Goal: Answer question/provide support: Share knowledge or assist other users

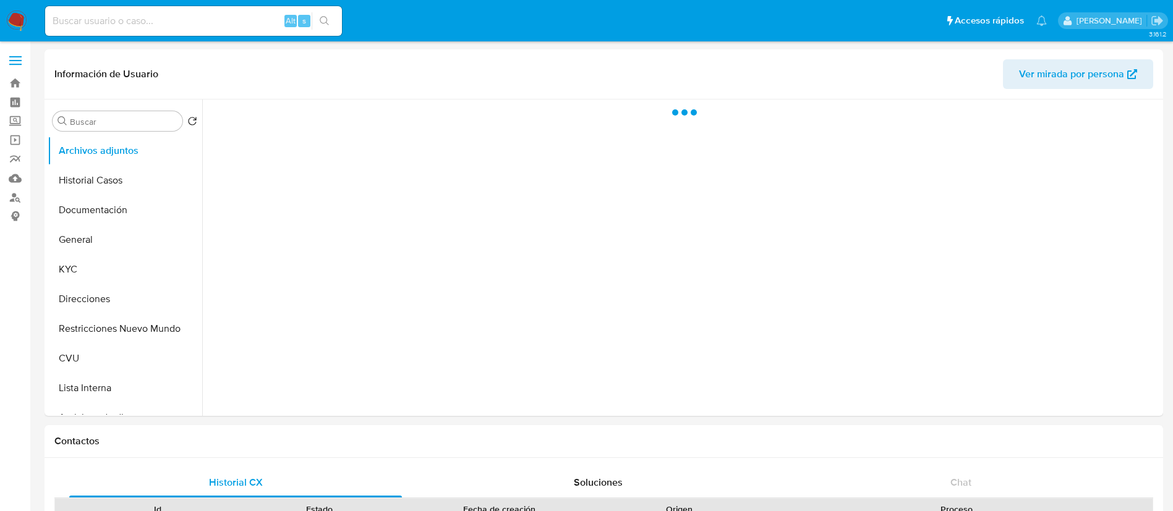
select select "10"
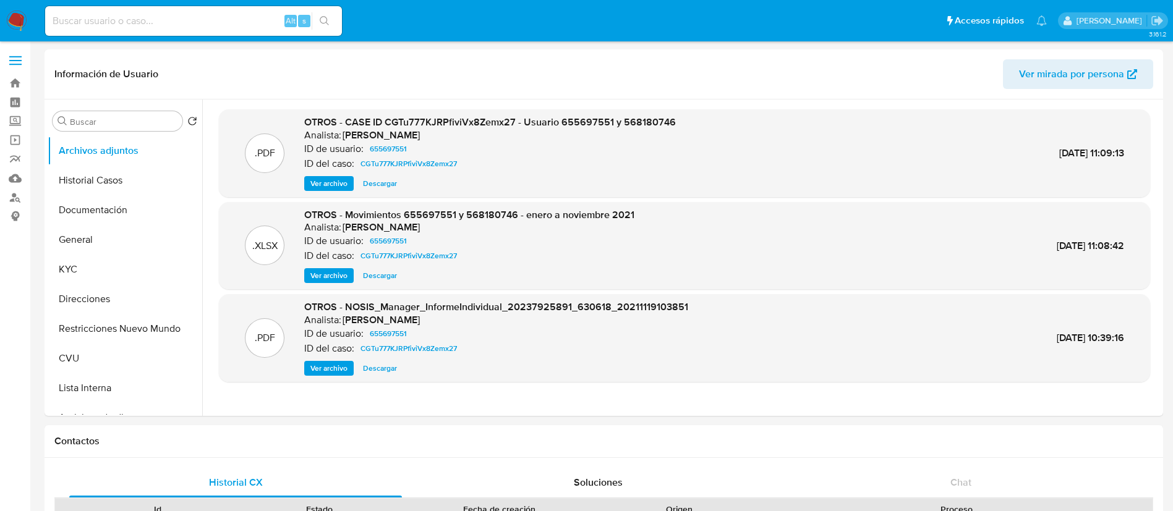
click at [242, 7] on div "Alt s" at bounding box center [193, 21] width 297 height 30
click at [243, 17] on input at bounding box center [193, 21] width 297 height 16
paste input "2697101878"
type input "2697101878"
click at [316, 25] on button "search-icon" at bounding box center [324, 20] width 25 height 17
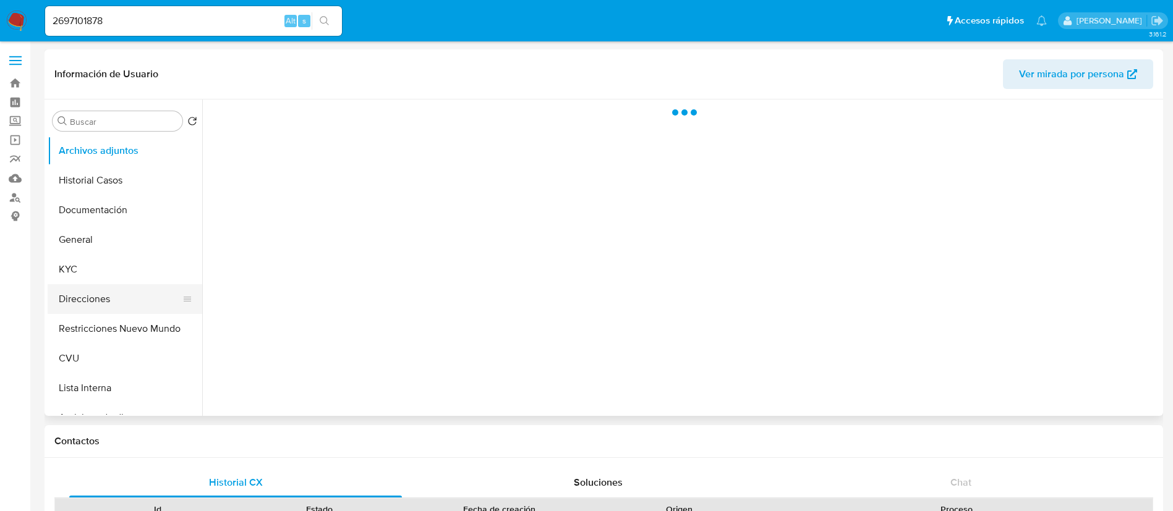
select select "10"
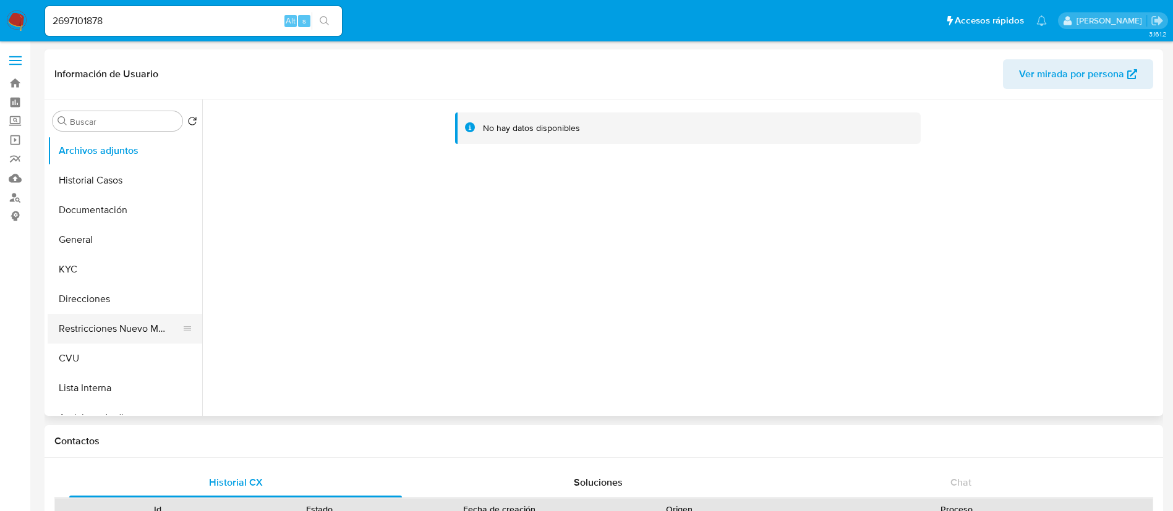
click at [124, 320] on button "Restricciones Nuevo Mundo" at bounding box center [120, 329] width 145 height 30
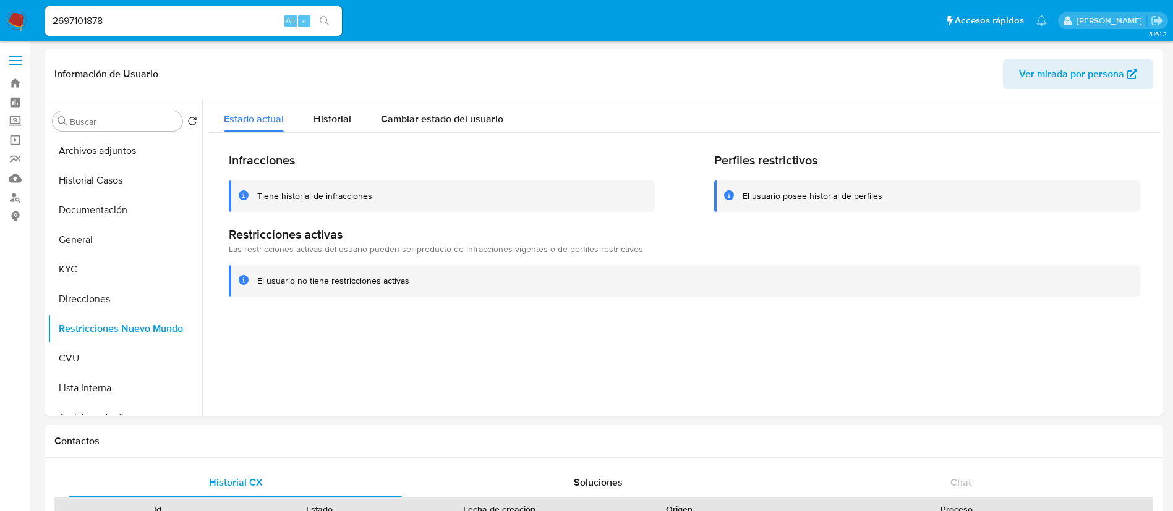
click at [245, 27] on input "2697101878" at bounding box center [193, 21] width 297 height 16
click at [244, 27] on input "2697101878" at bounding box center [193, 21] width 297 height 16
paste input "49713626"
type input "49713626"
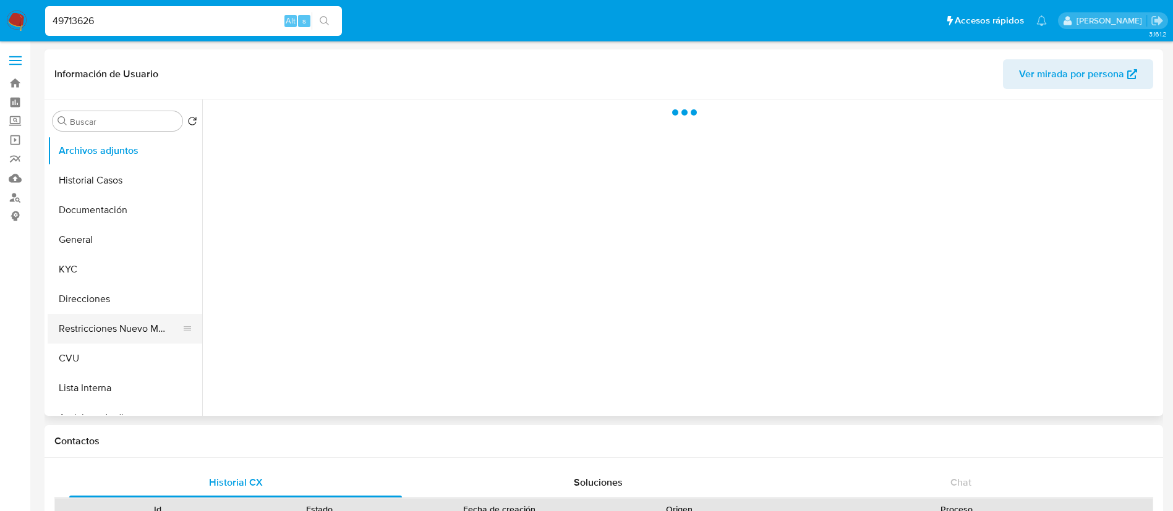
select select "10"
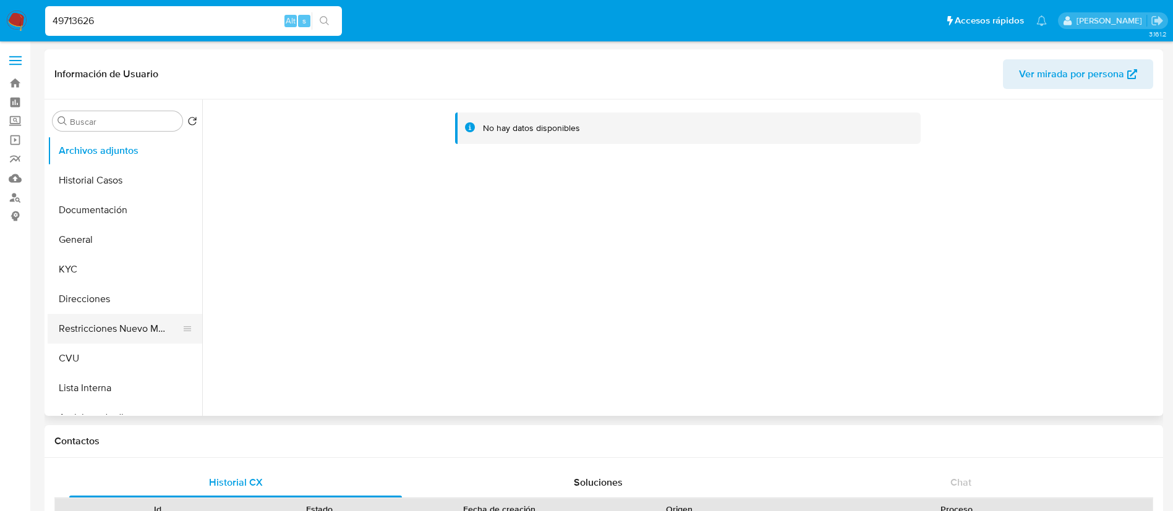
click at [95, 319] on button "Restricciones Nuevo Mundo" at bounding box center [120, 329] width 145 height 30
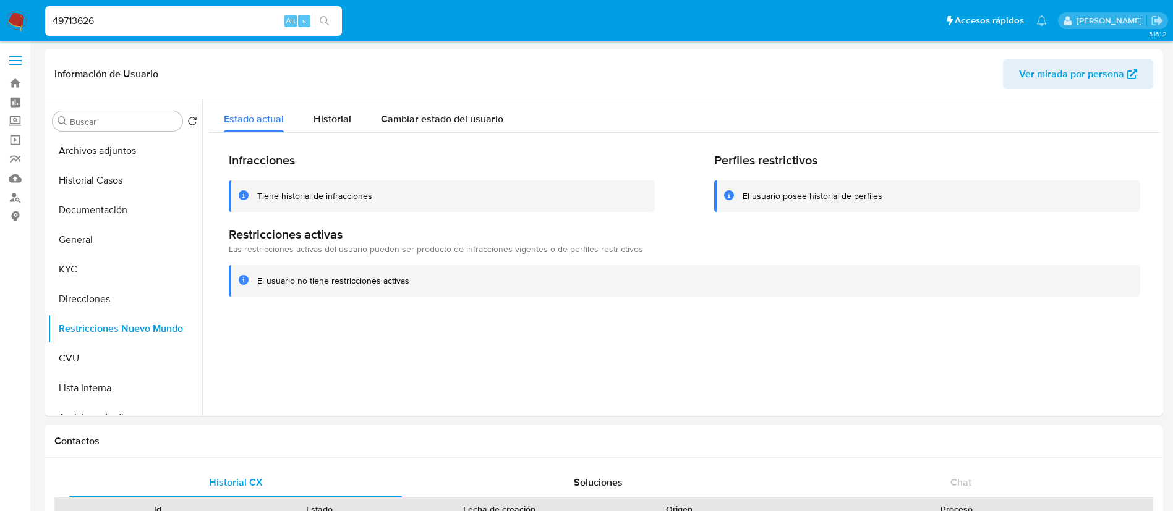
click at [229, 13] on input "49713626" at bounding box center [193, 21] width 297 height 16
paste input "24099533"
type input "24099533"
click at [329, 22] on icon "search-icon" at bounding box center [325, 21] width 10 height 10
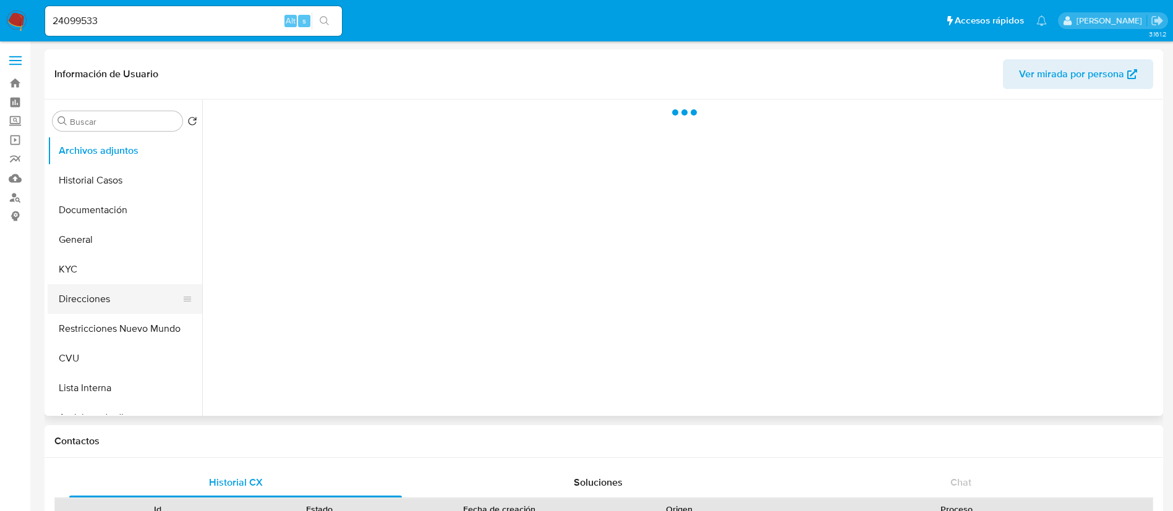
select select "10"
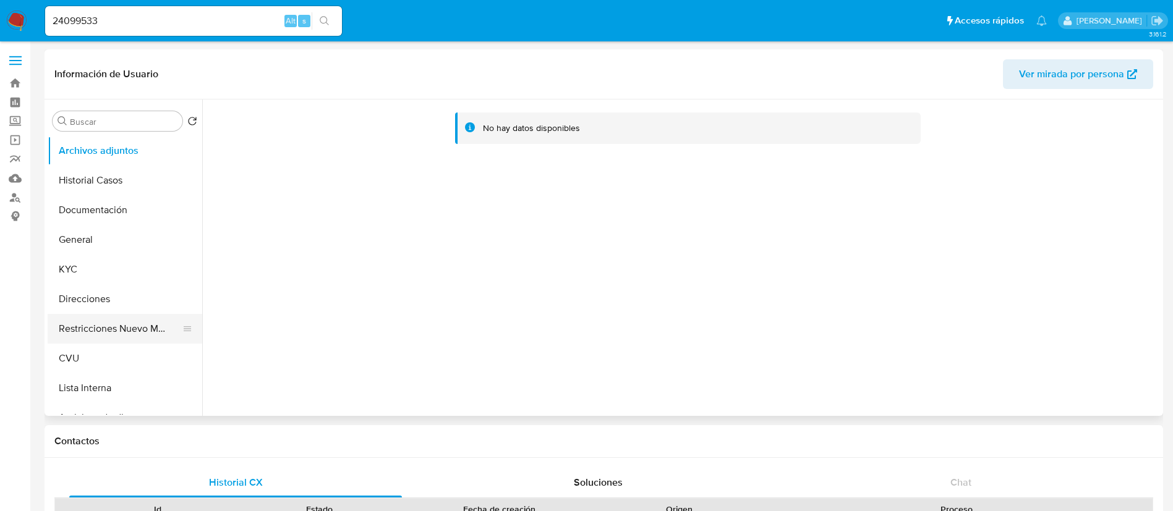
click at [129, 328] on button "Restricciones Nuevo Mundo" at bounding box center [120, 329] width 145 height 30
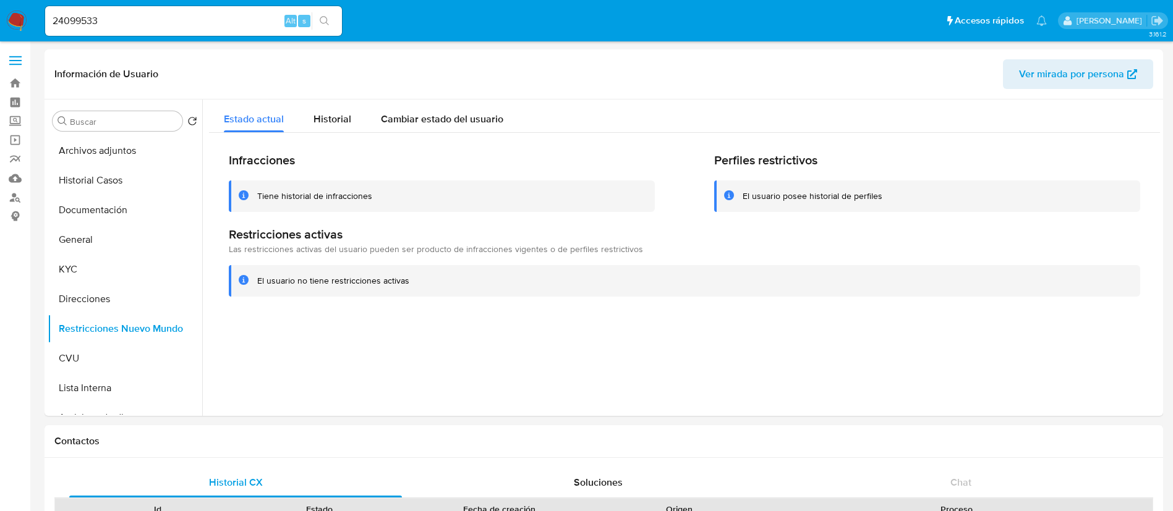
select select "10"
click at [252, 27] on input "24099533" at bounding box center [193, 21] width 297 height 16
drag, startPoint x: 252, startPoint y: 27, endPoint x: 304, endPoint y: 21, distance: 52.9
click at [252, 27] on input "24099533" at bounding box center [193, 21] width 297 height 16
paste input "2751100"
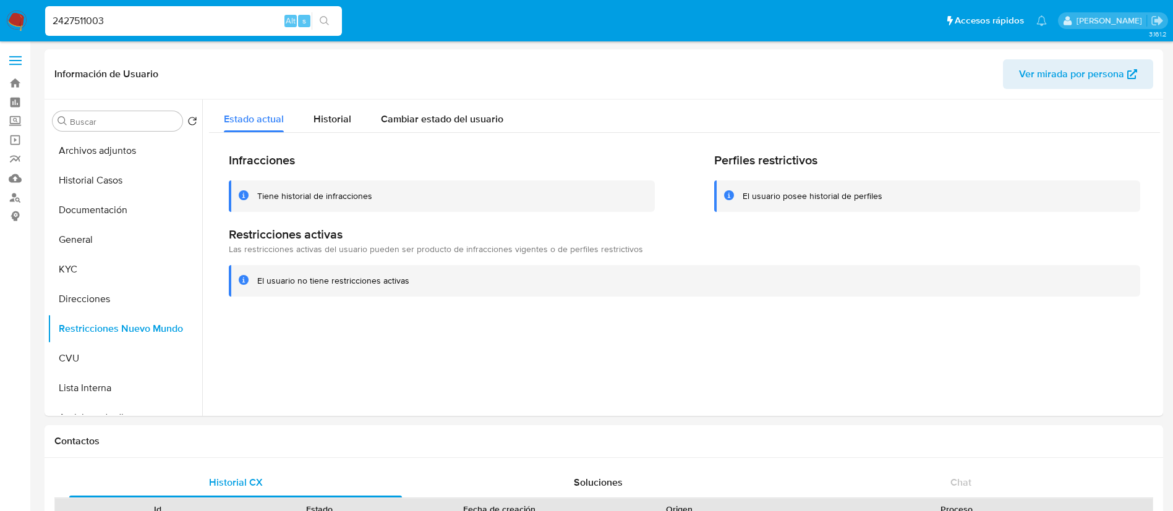
type input "2427511003"
click at [326, 11] on div "2427511003 Alt s" at bounding box center [193, 21] width 297 height 30
click at [320, 25] on icon "search-icon" at bounding box center [325, 21] width 10 height 10
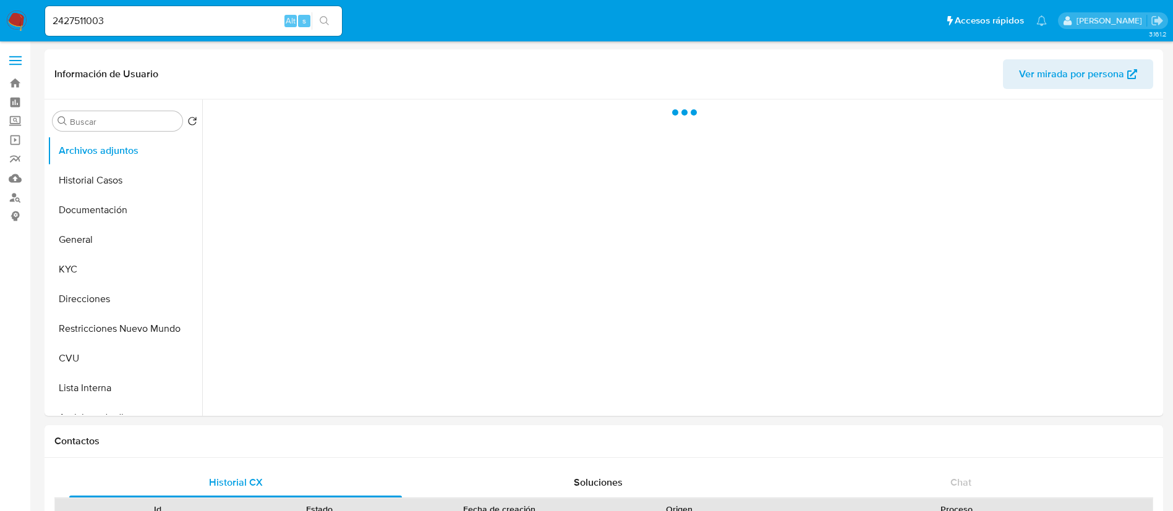
select select "10"
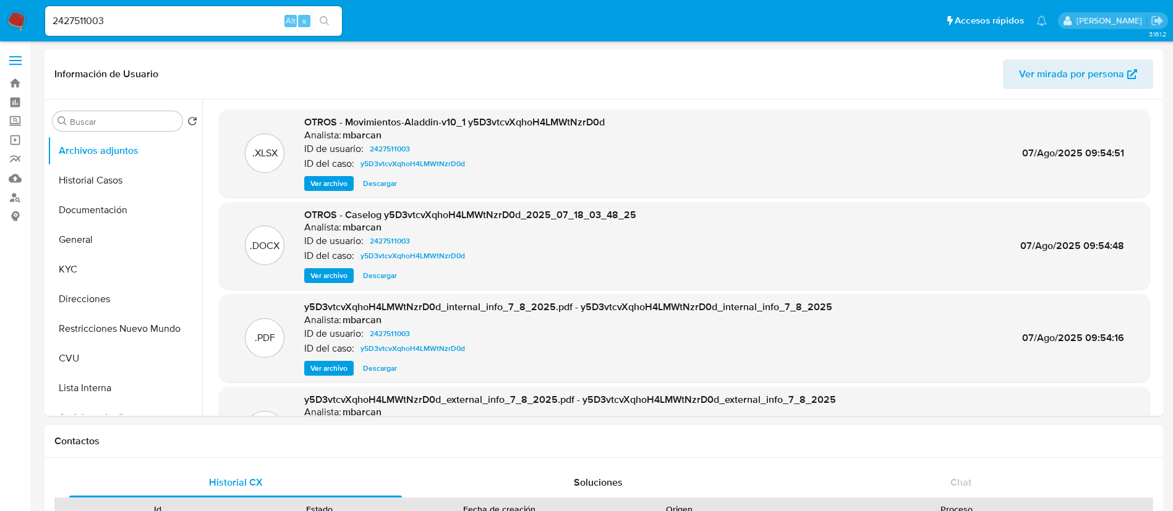
click at [228, 26] on input "2427511003" at bounding box center [193, 21] width 297 height 16
paste input "134784276"
type input "134784276"
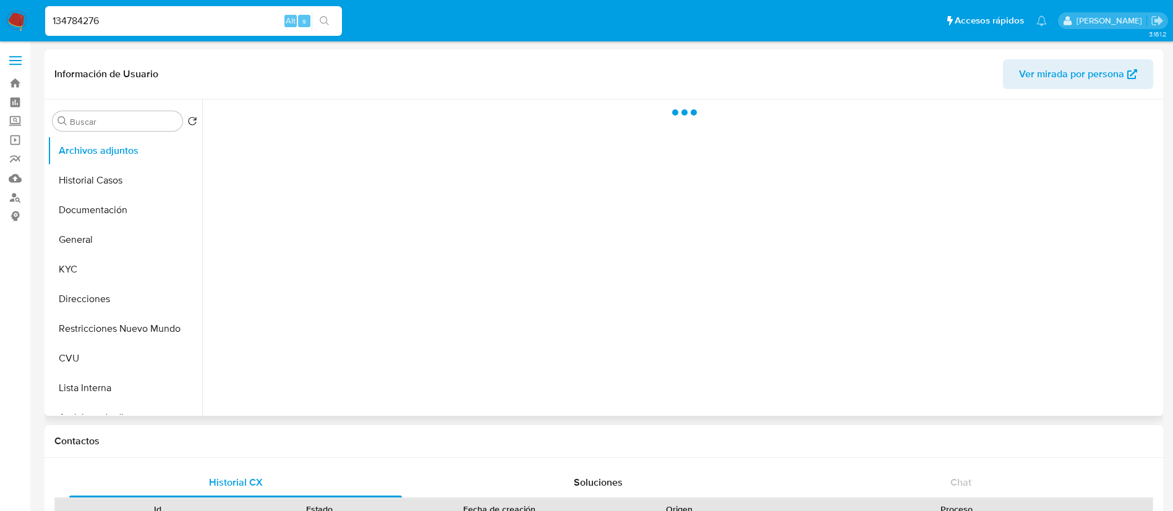
select select "10"
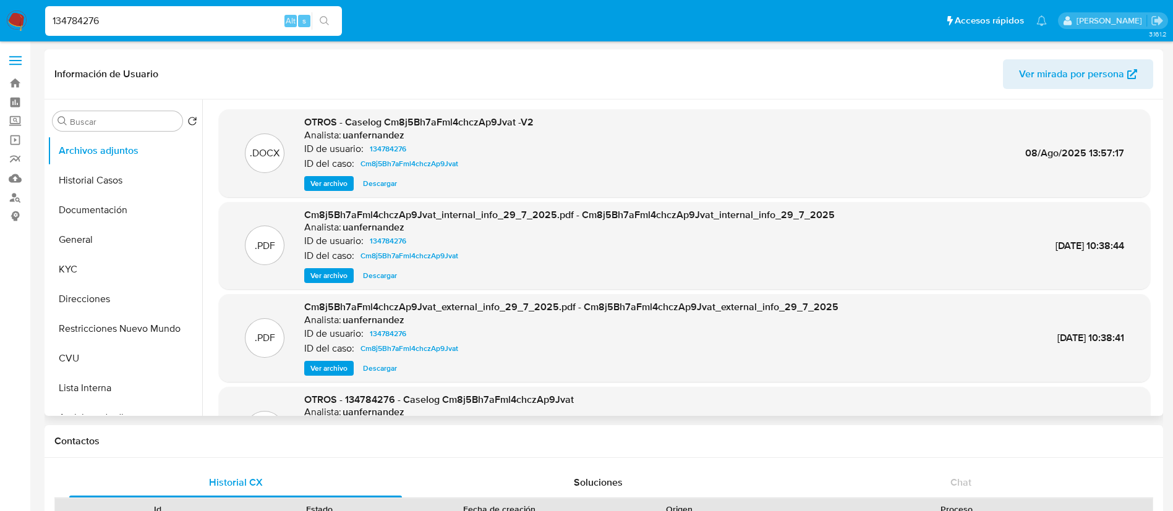
click at [320, 180] on span "Ver archivo" at bounding box center [328, 183] width 37 height 12
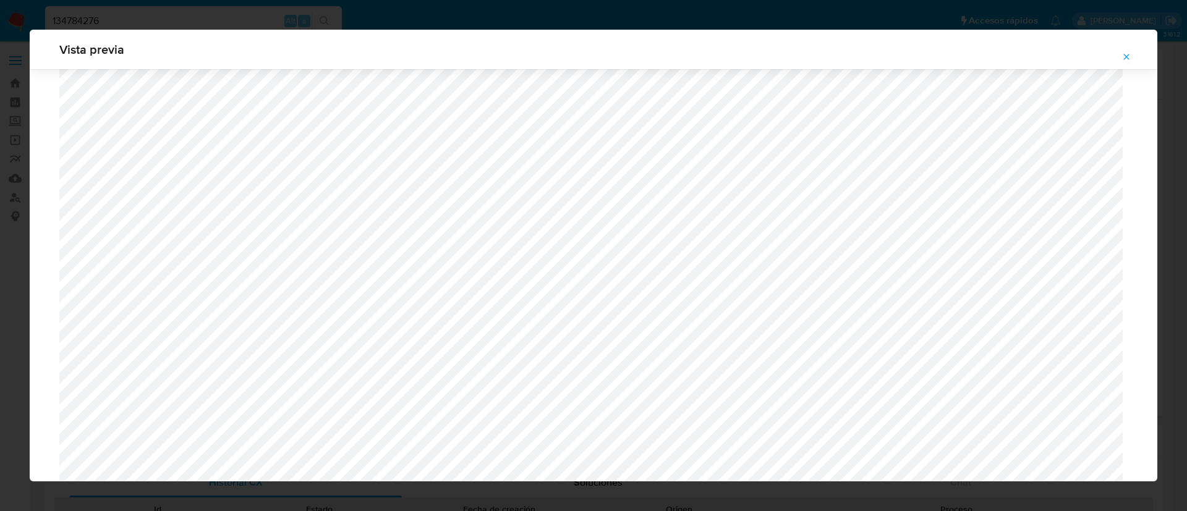
scroll to position [1088, 0]
click at [1121, 56] on icon "Attachment preview" at bounding box center [1126, 57] width 10 height 10
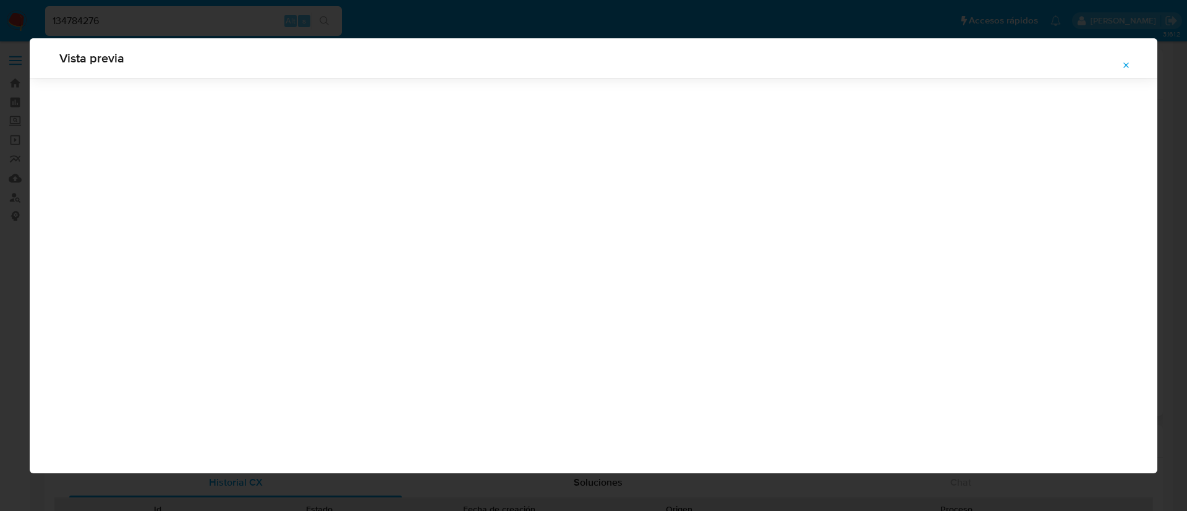
scroll to position [0, 0]
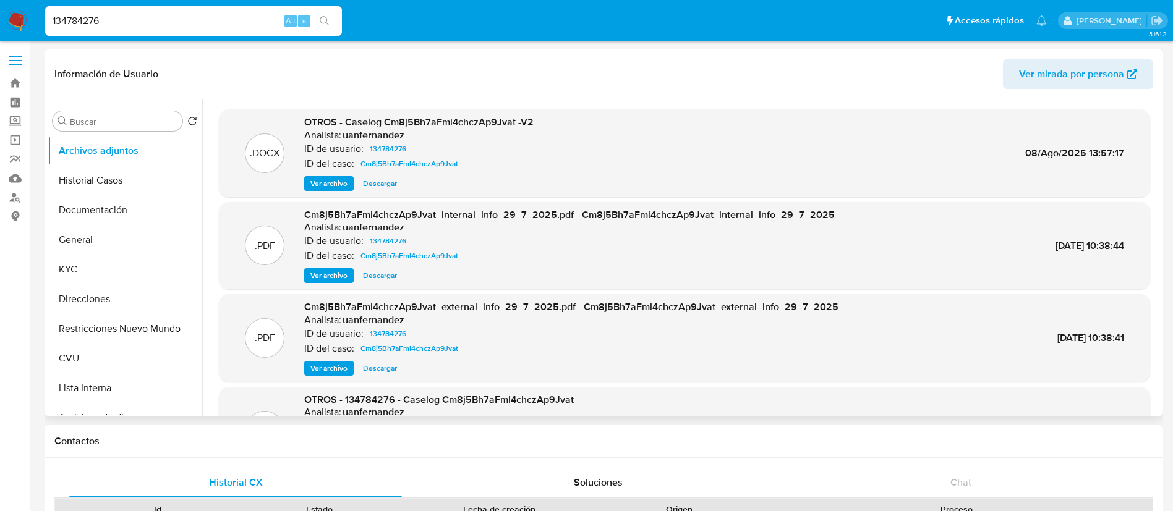
click at [155, 22] on input "134784276" at bounding box center [193, 21] width 297 height 16
click at [155, 20] on input "134784276" at bounding box center [193, 21] width 297 height 16
paste input "272210360"
type input "272210360"
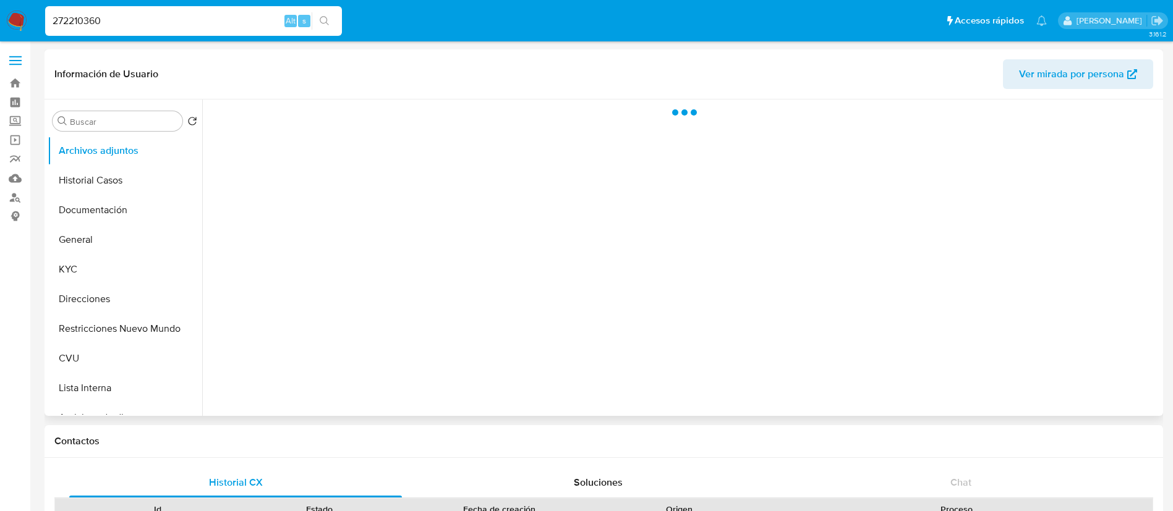
select select "10"
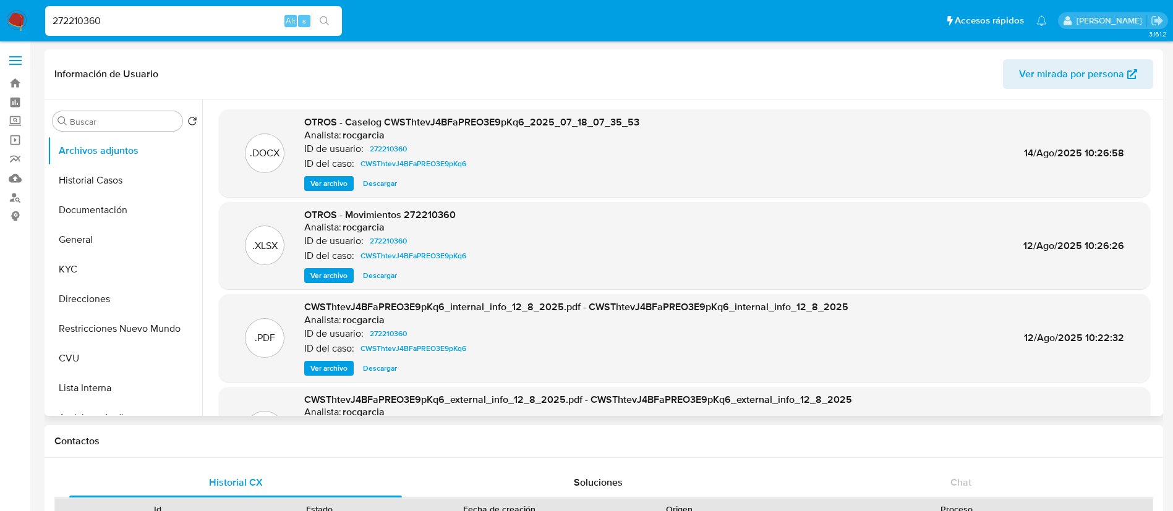
click at [312, 187] on span "Ver archivo" at bounding box center [328, 183] width 37 height 12
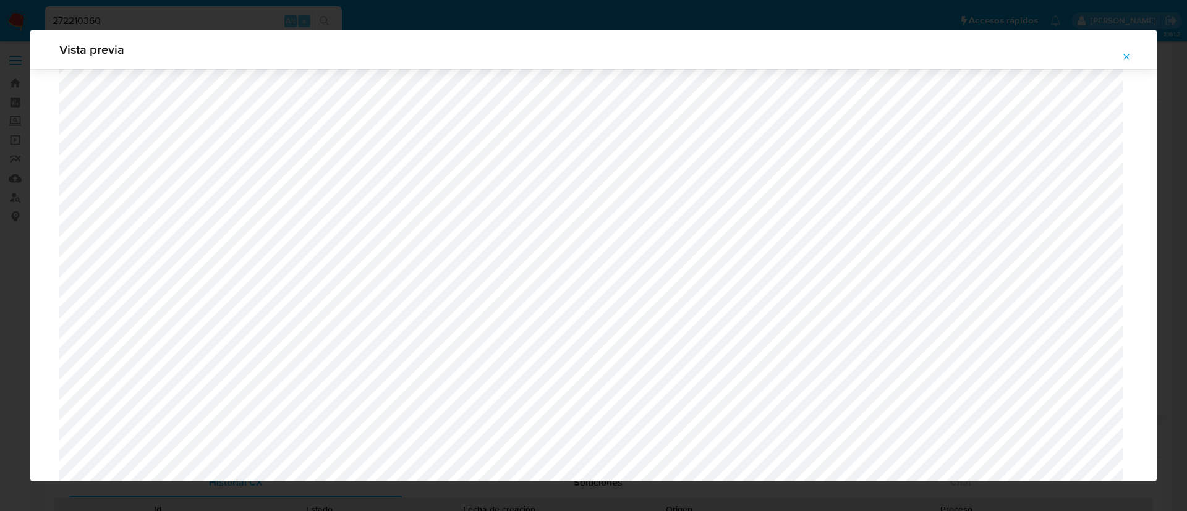
scroll to position [995, 0]
click at [1128, 59] on icon "Attachment preview" at bounding box center [1126, 57] width 10 height 10
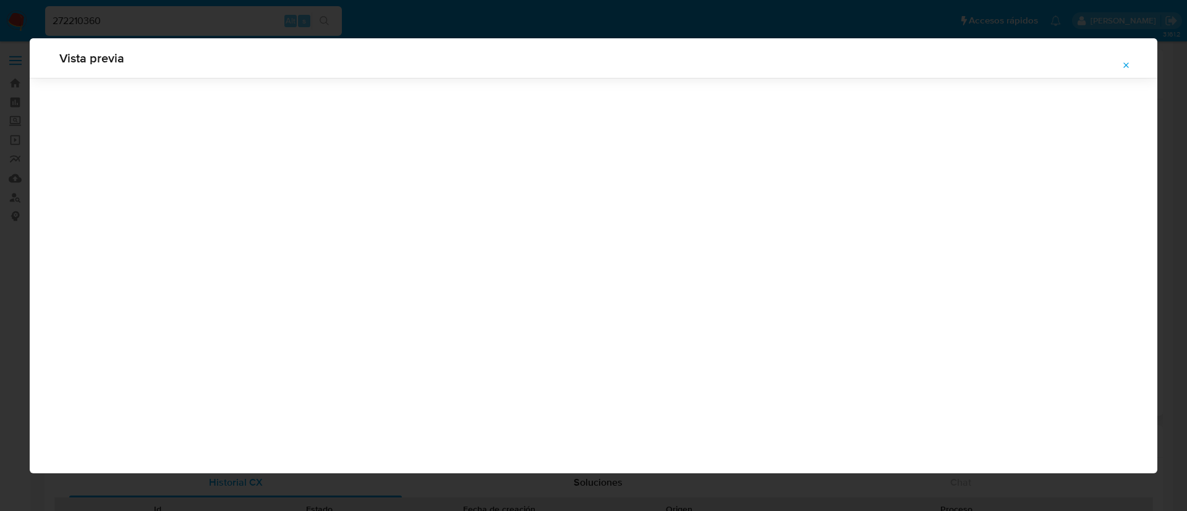
scroll to position [0, 0]
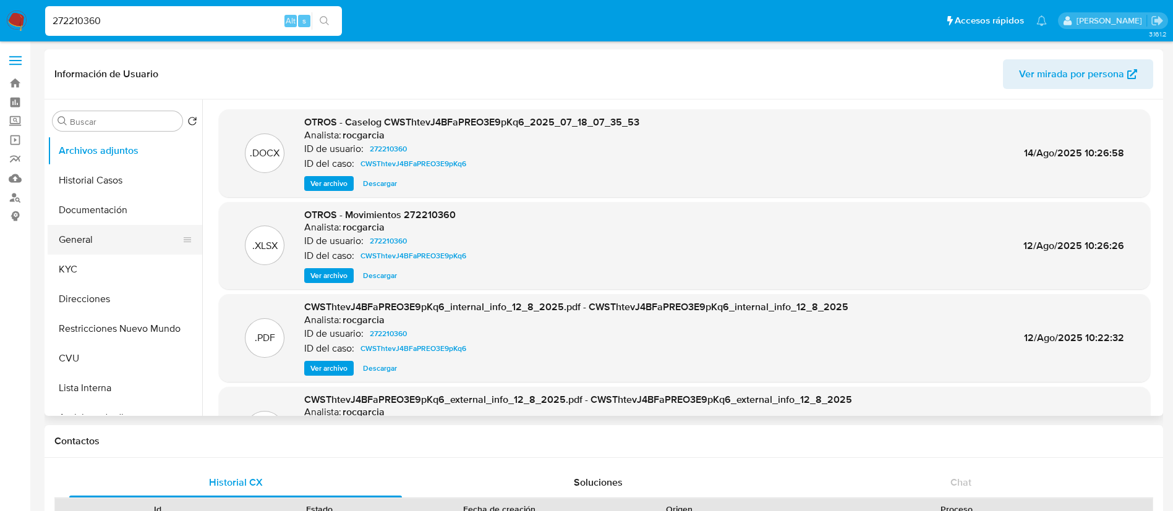
click at [108, 240] on button "General" at bounding box center [120, 240] width 145 height 30
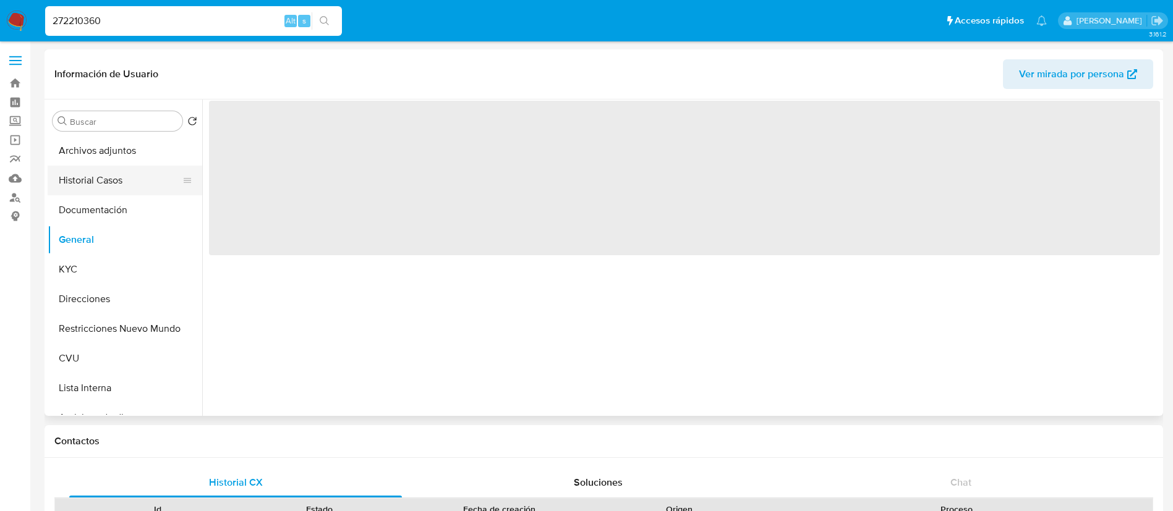
click at [95, 184] on button "Historial Casos" at bounding box center [120, 181] width 145 height 30
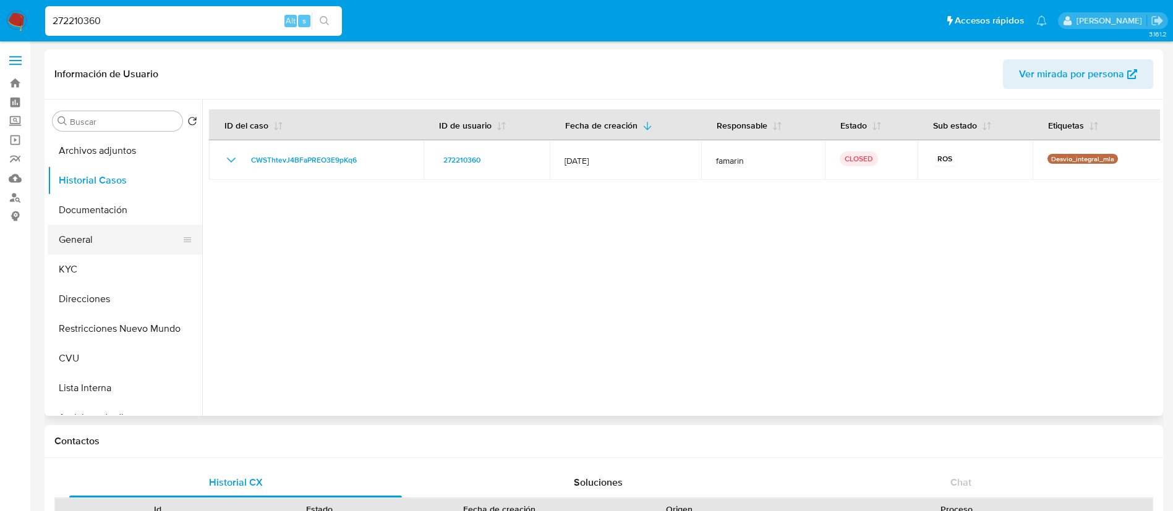
click at [104, 242] on button "General" at bounding box center [120, 240] width 145 height 30
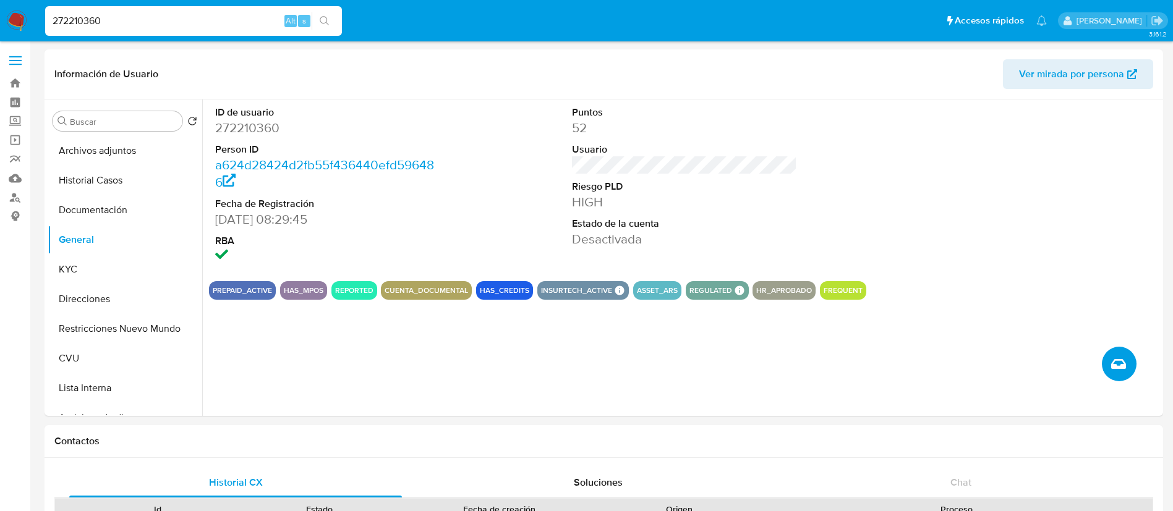
click at [1126, 369] on button "Crear caso manual" at bounding box center [1118, 364] width 35 height 35
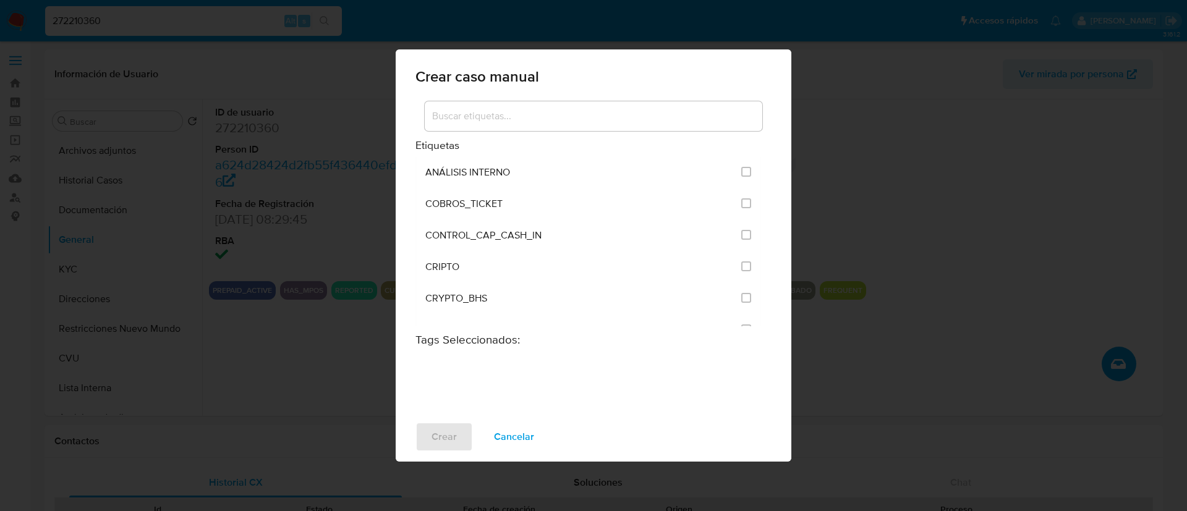
click at [584, 123] on input at bounding box center [593, 116] width 337 height 16
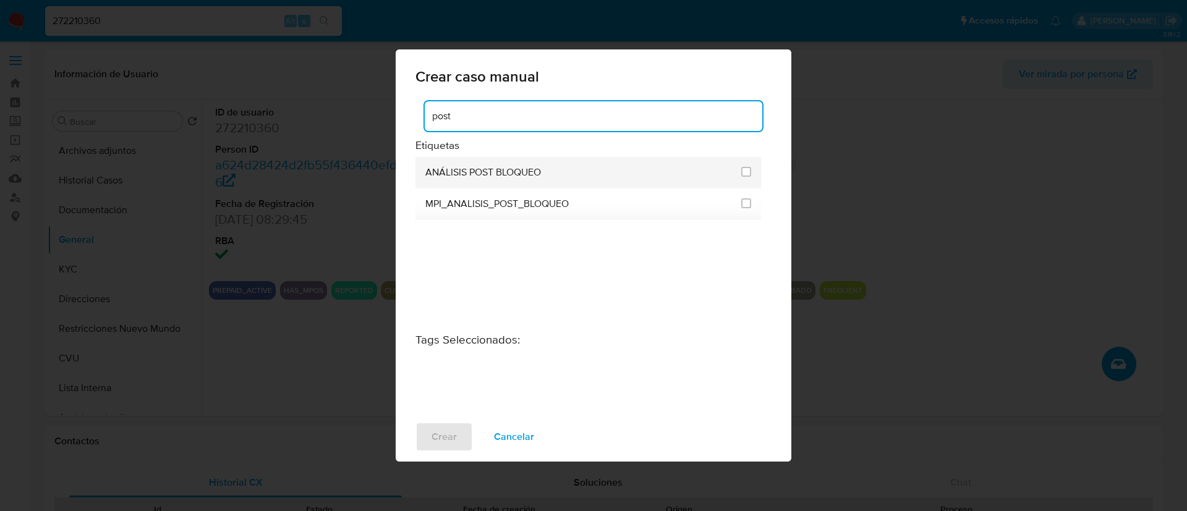
type input "post"
click at [750, 162] on div at bounding box center [746, 173] width 10 height 32
click at [743, 168] on input "3249" at bounding box center [746, 172] width 10 height 10
checkbox input "true"
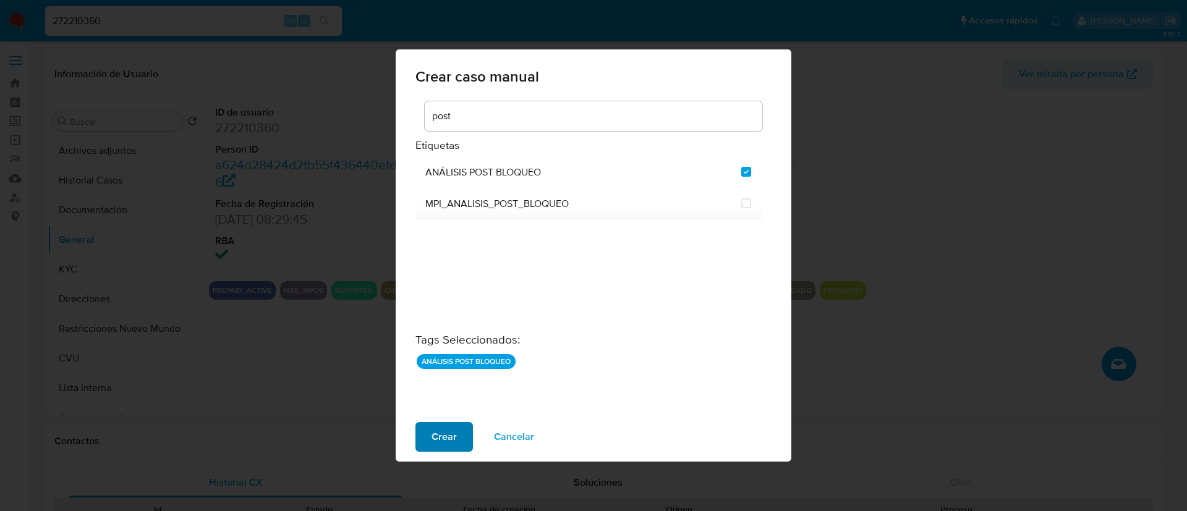
click at [443, 433] on span "Crear" at bounding box center [443, 436] width 25 height 27
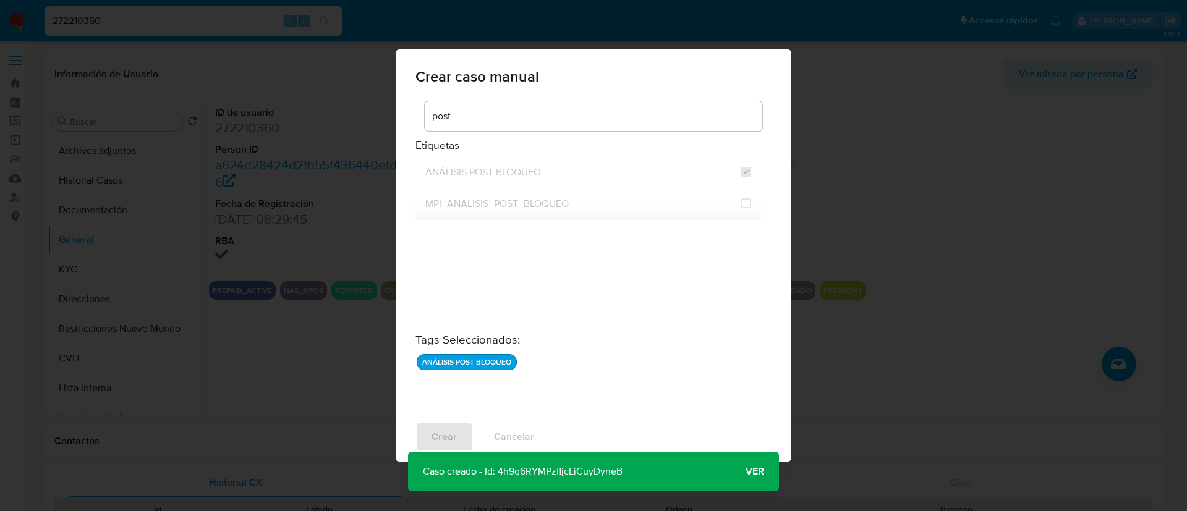
click at [749, 472] on span "Ver" at bounding box center [754, 472] width 19 height 0
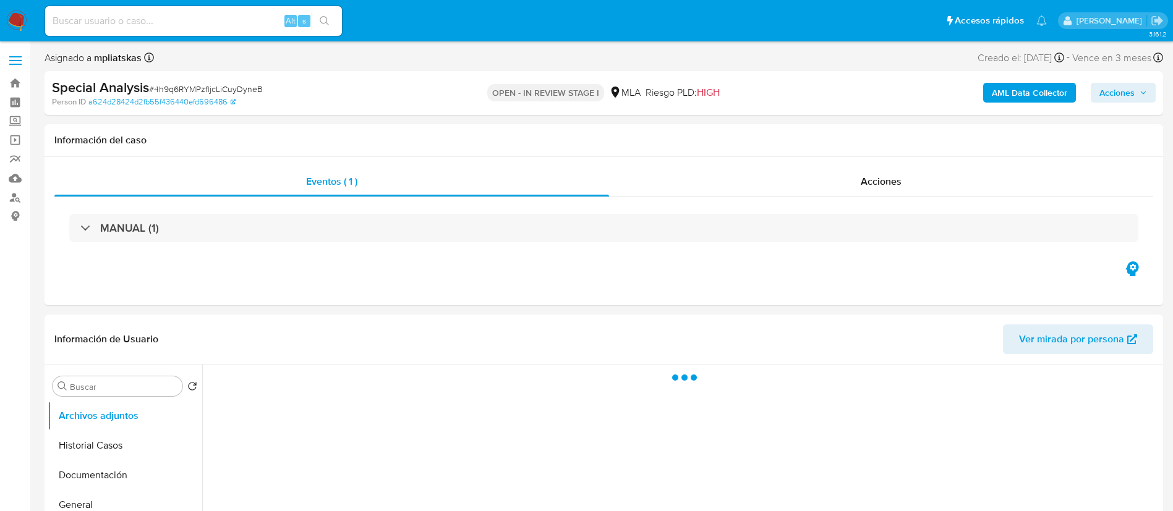
select select "10"
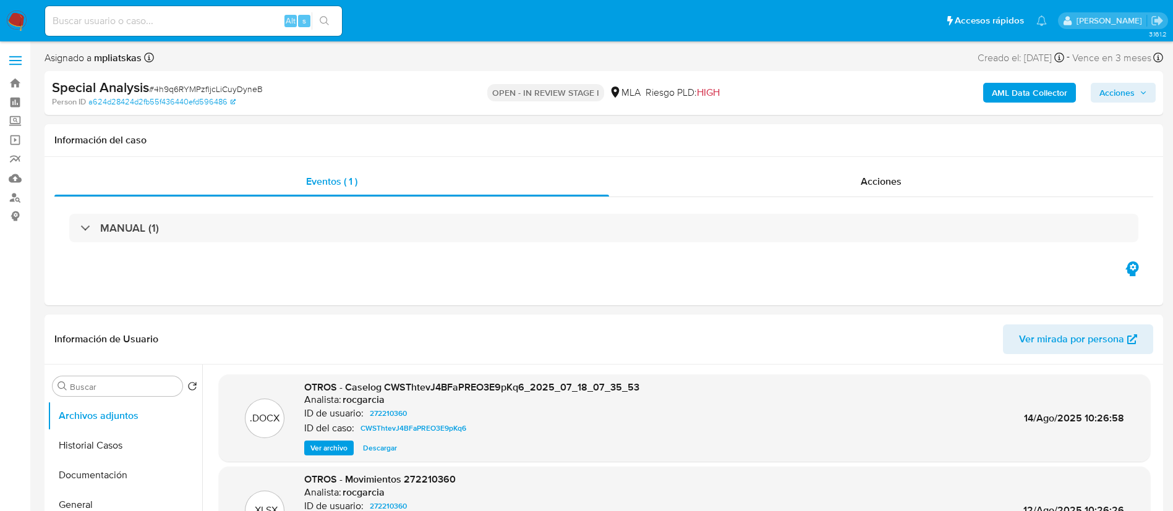
click at [241, 22] on input at bounding box center [193, 21] width 297 height 16
paste input "XCqfgTJKK2qUMeajSA0KSpPx"
type input "XCqfgTJKK2qUMeajSA0KSpPx"
click at [324, 20] on icon "search-icon" at bounding box center [325, 21] width 10 height 10
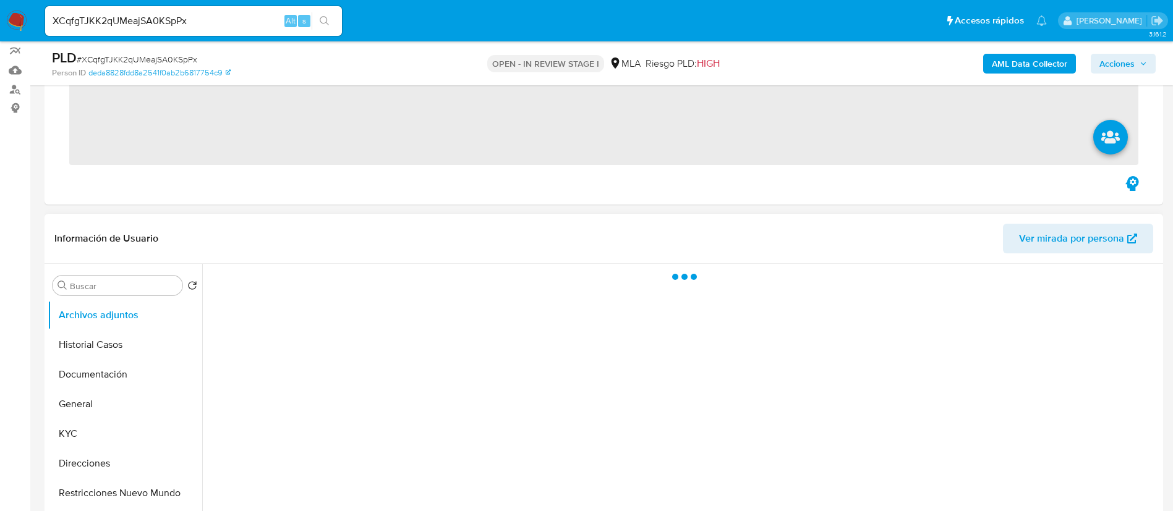
scroll to position [464, 0]
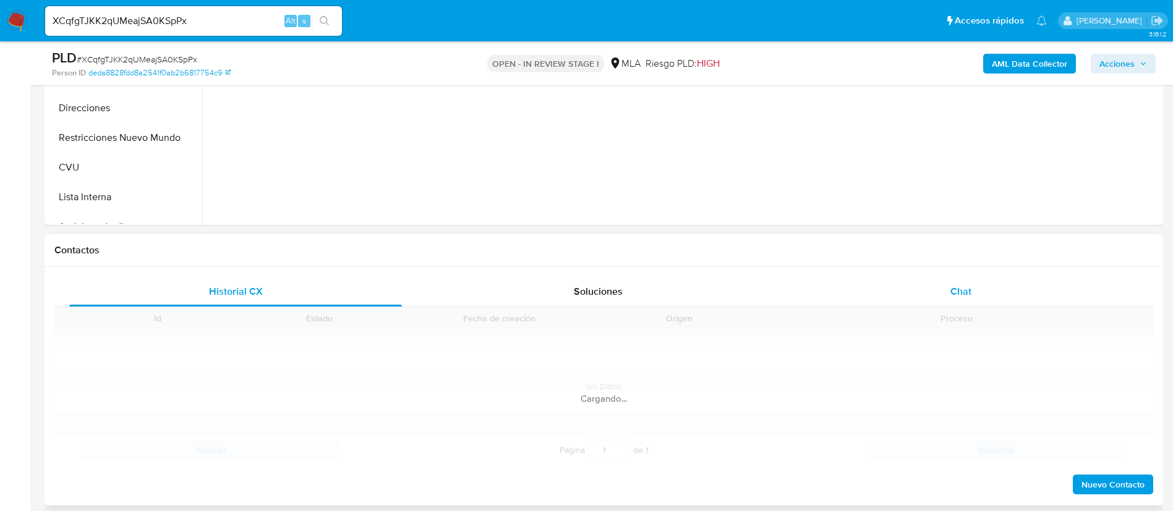
click at [842, 286] on div "Chat" at bounding box center [960, 292] width 333 height 30
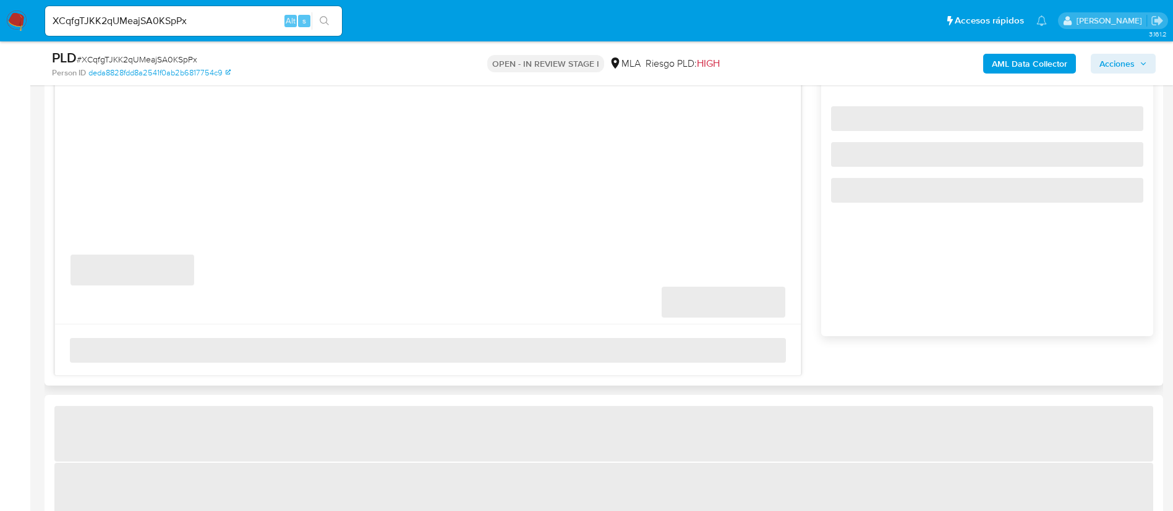
scroll to position [742, 0]
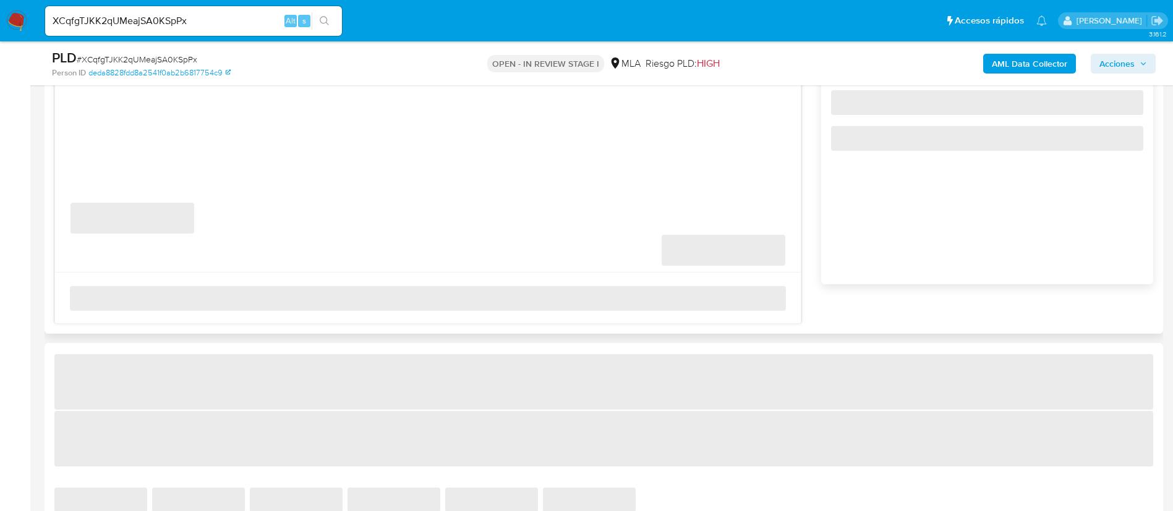
select select "10"
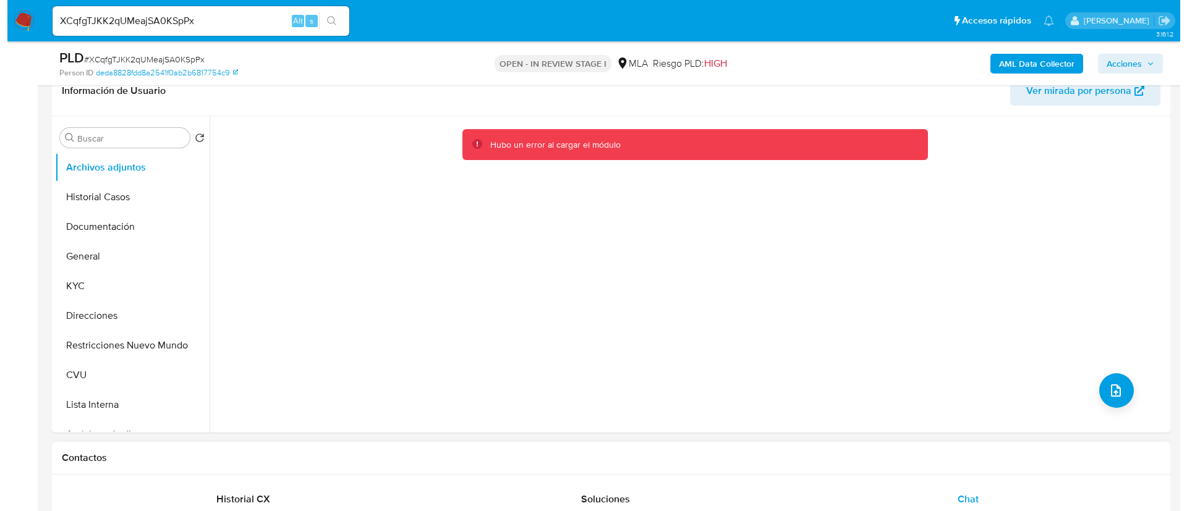
scroll to position [185, 0]
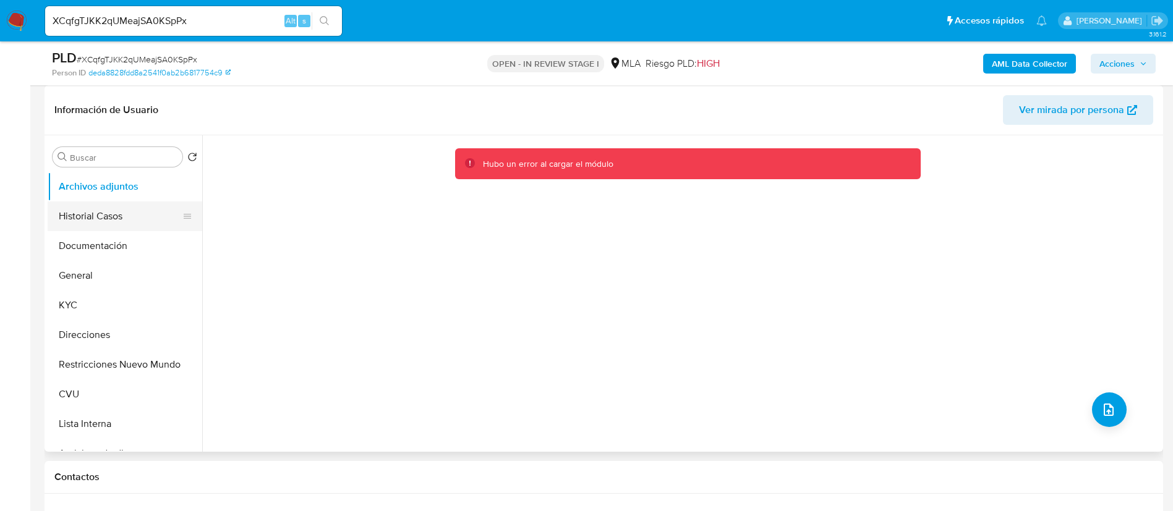
click at [140, 221] on button "Historial Casos" at bounding box center [120, 217] width 145 height 30
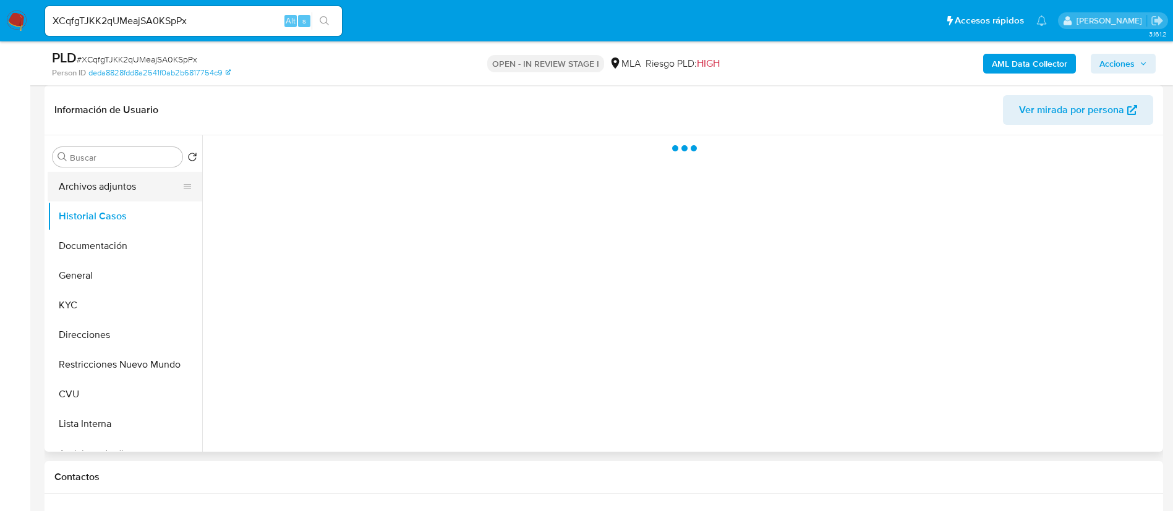
click at [121, 176] on button "Archivos adjuntos" at bounding box center [120, 187] width 145 height 30
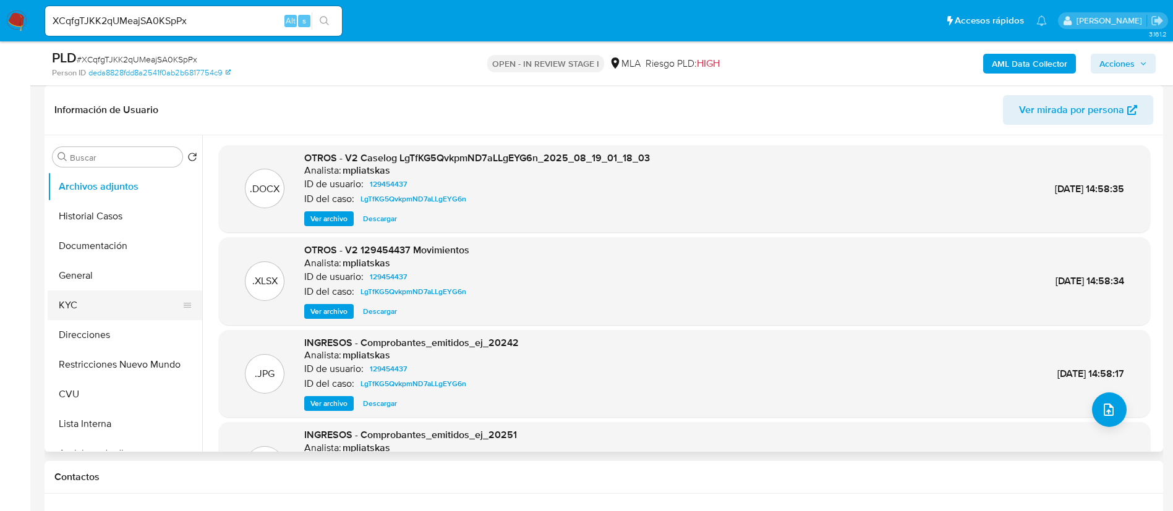
click at [109, 312] on button "KYC" at bounding box center [120, 306] width 145 height 30
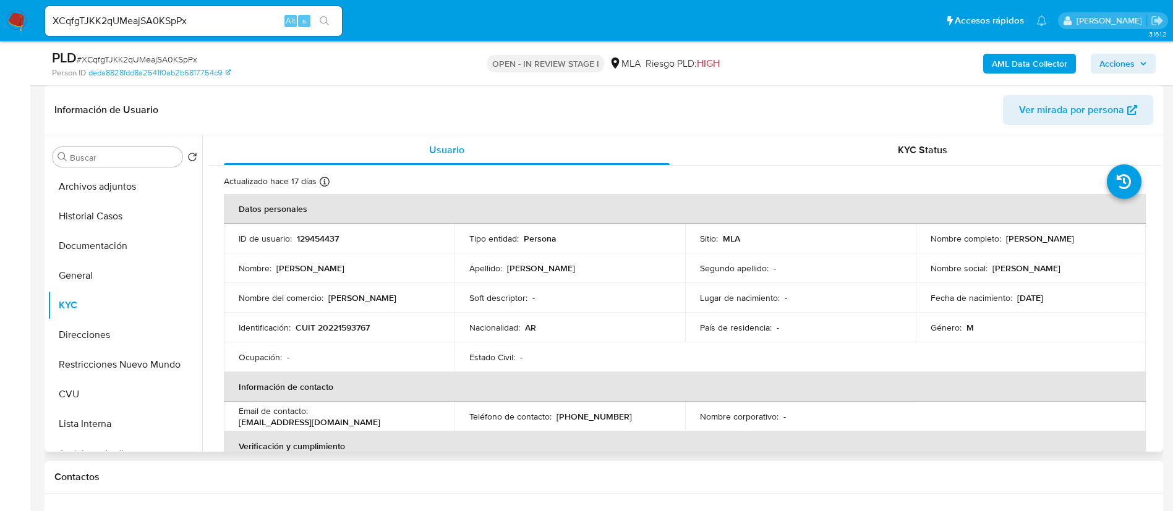
click at [312, 238] on p "129454437" at bounding box center [318, 238] width 42 height 11
copy p "129454437"
click at [83, 185] on button "Archivos adjuntos" at bounding box center [120, 187] width 145 height 30
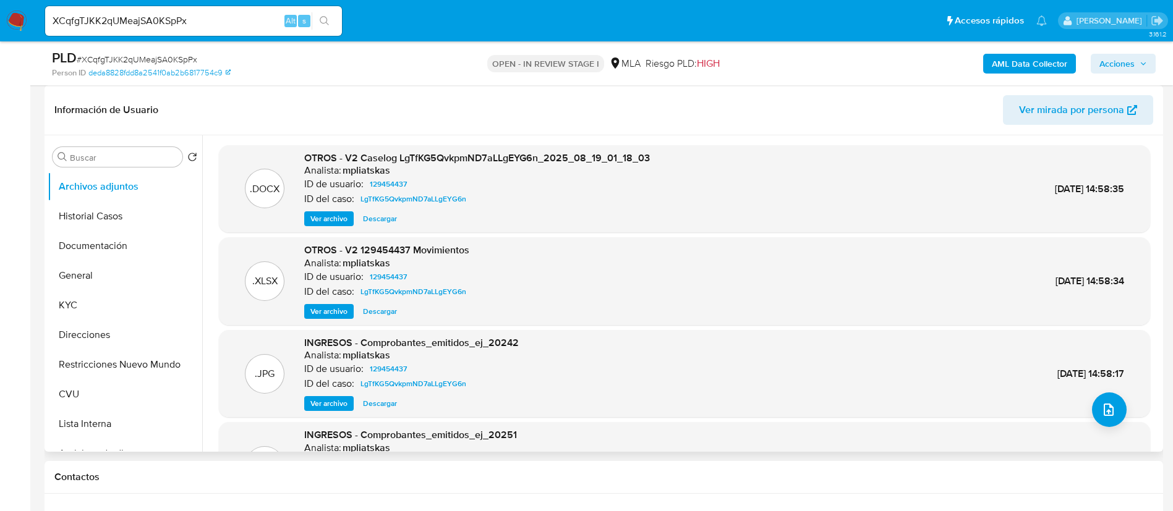
click at [322, 224] on span "Ver archivo" at bounding box center [328, 219] width 37 height 12
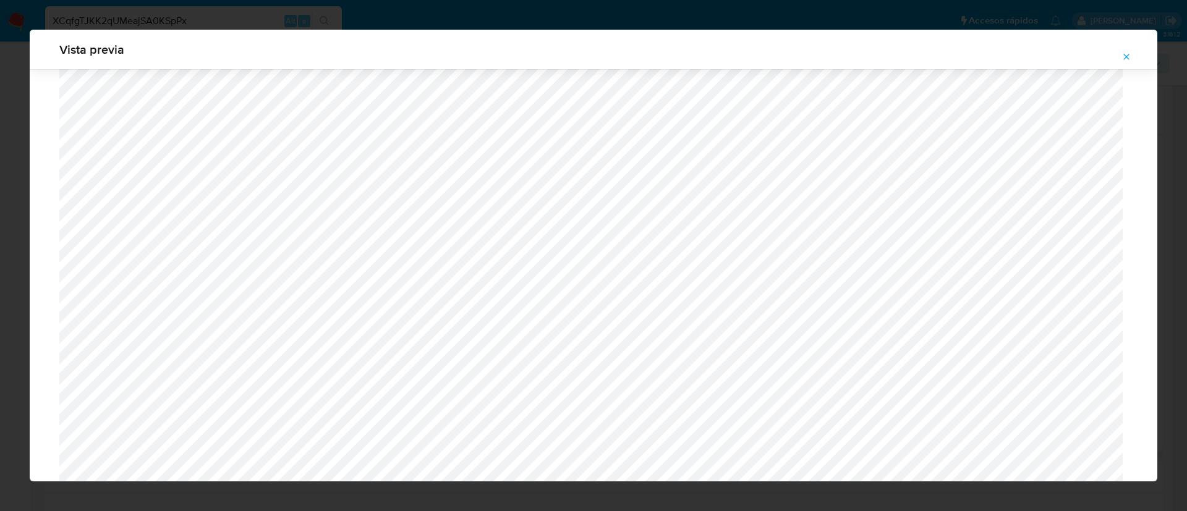
scroll to position [1273, 0]
click at [1183, 360] on div "Vista previa" at bounding box center [593, 255] width 1187 height 511
click at [1127, 59] on icon "Attachment preview" at bounding box center [1126, 57] width 10 height 10
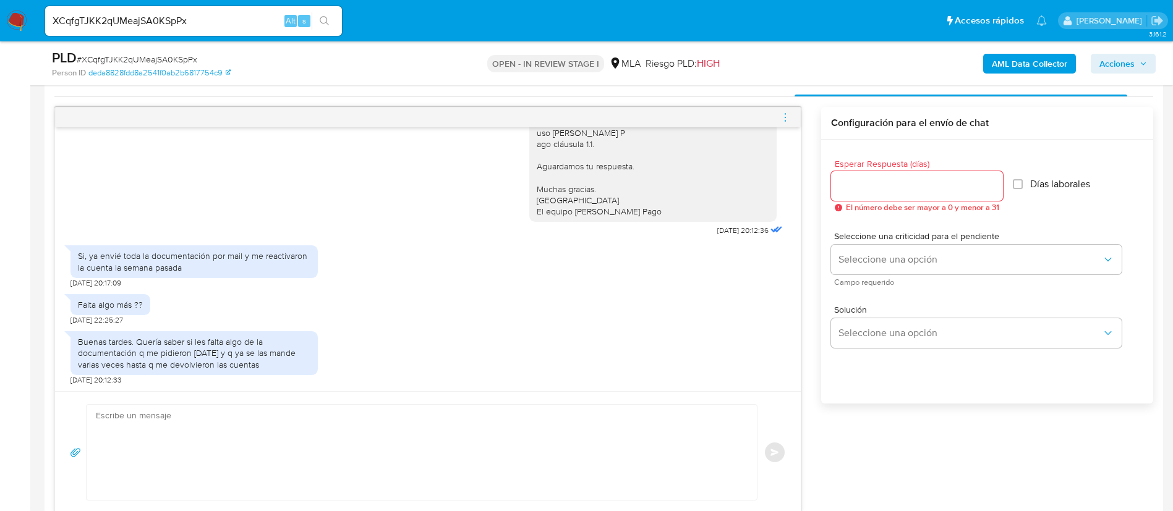
scroll to position [649, 0]
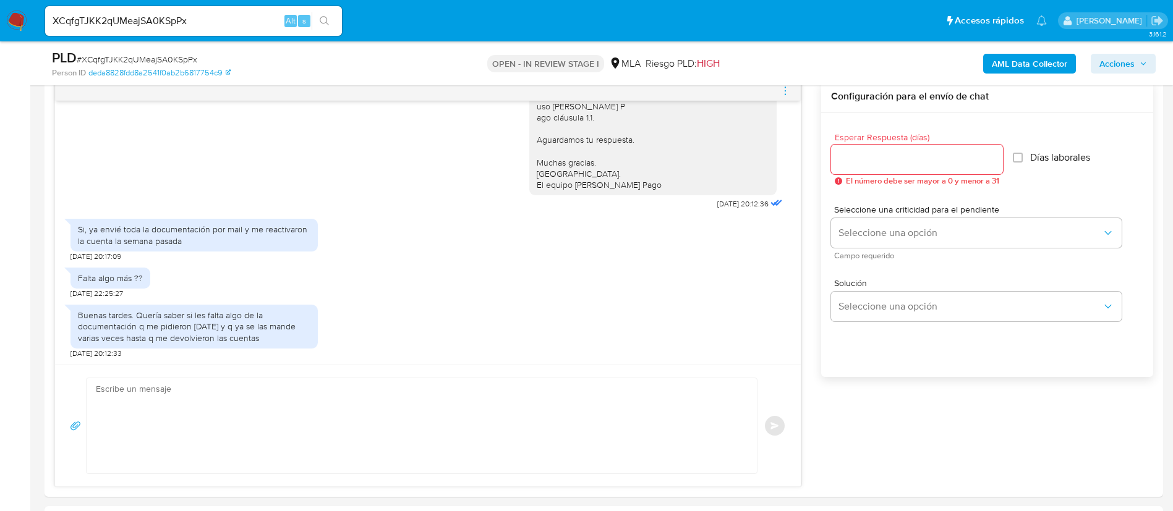
click at [1025, 63] on b "AML Data Collector" at bounding box center [1028, 64] width 75 height 20
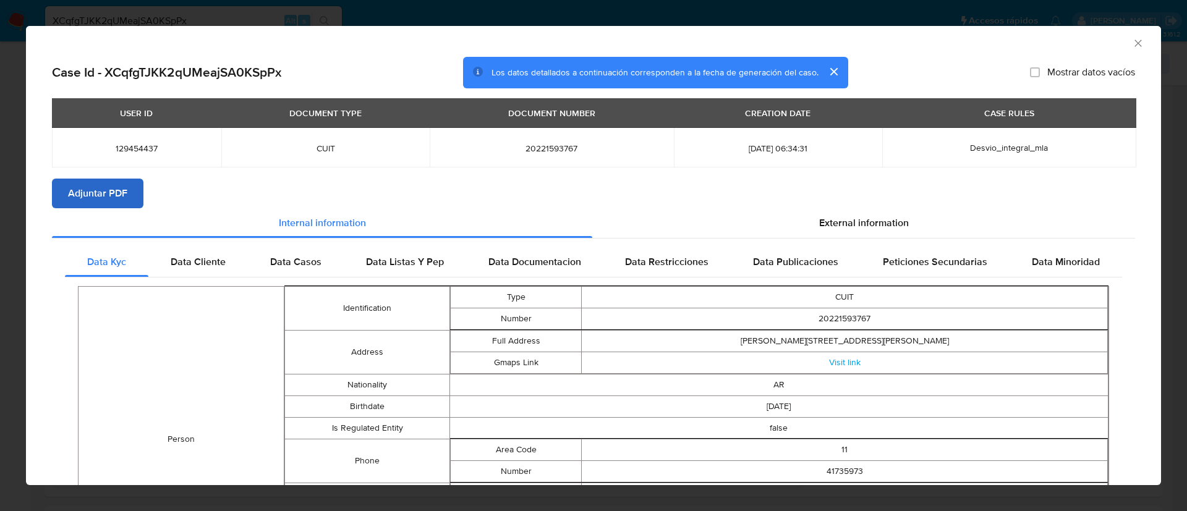
drag, startPoint x: 150, startPoint y: 183, endPoint x: 140, endPoint y: 186, distance: 11.0
click at [149, 182] on section "Adjuntar PDF" at bounding box center [593, 194] width 1083 height 30
drag, startPoint x: 134, startPoint y: 188, endPoint x: 179, endPoint y: 265, distance: 88.6
click at [134, 190] on button "Adjuntar PDF" at bounding box center [97, 194] width 91 height 30
click at [1132, 43] on icon "Cerrar ventana" at bounding box center [1138, 43] width 12 height 12
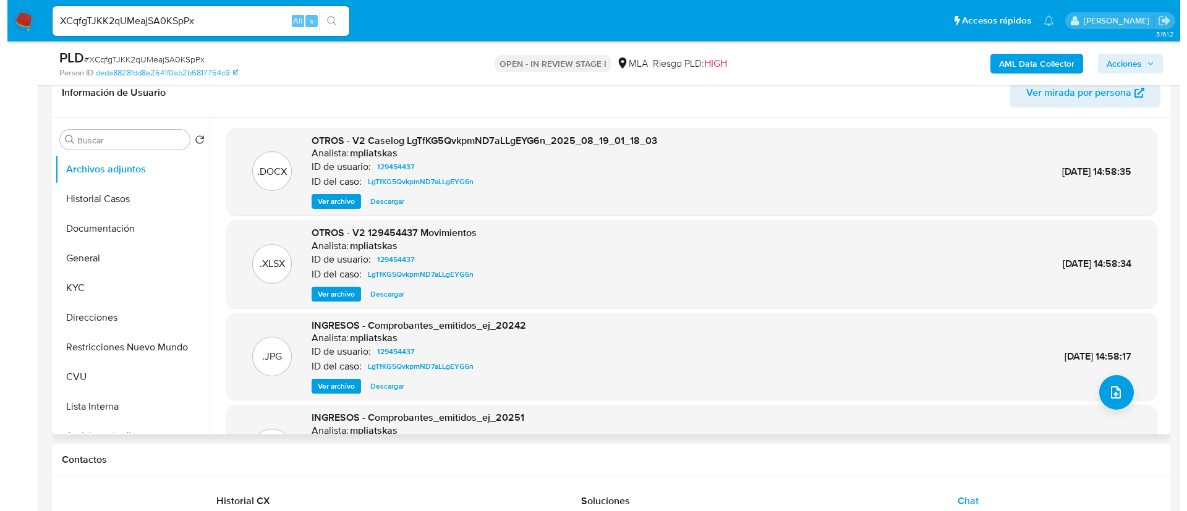
scroll to position [185, 0]
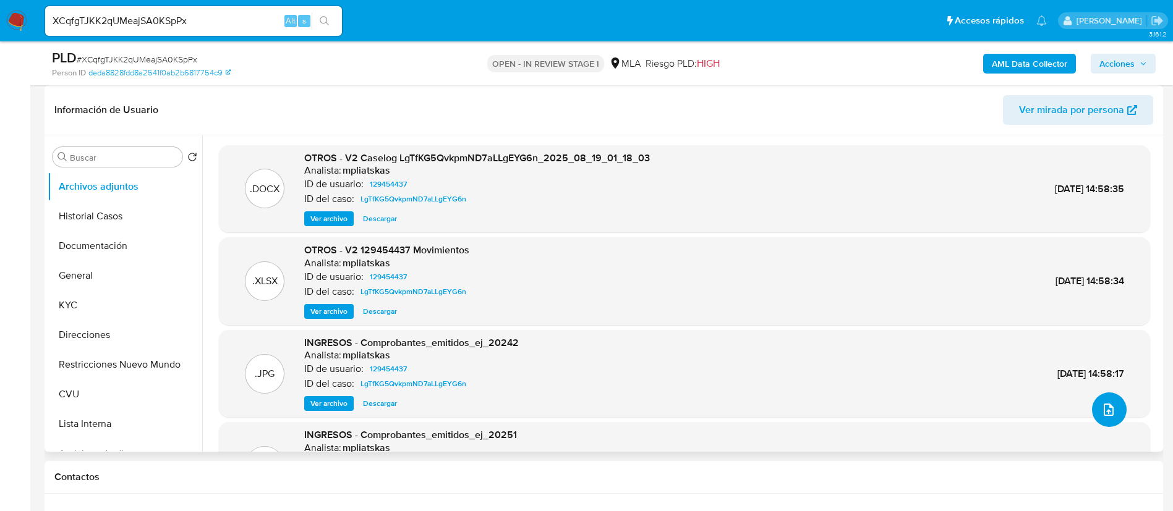
click at [1095, 413] on button "upload-file" at bounding box center [1109, 410] width 35 height 35
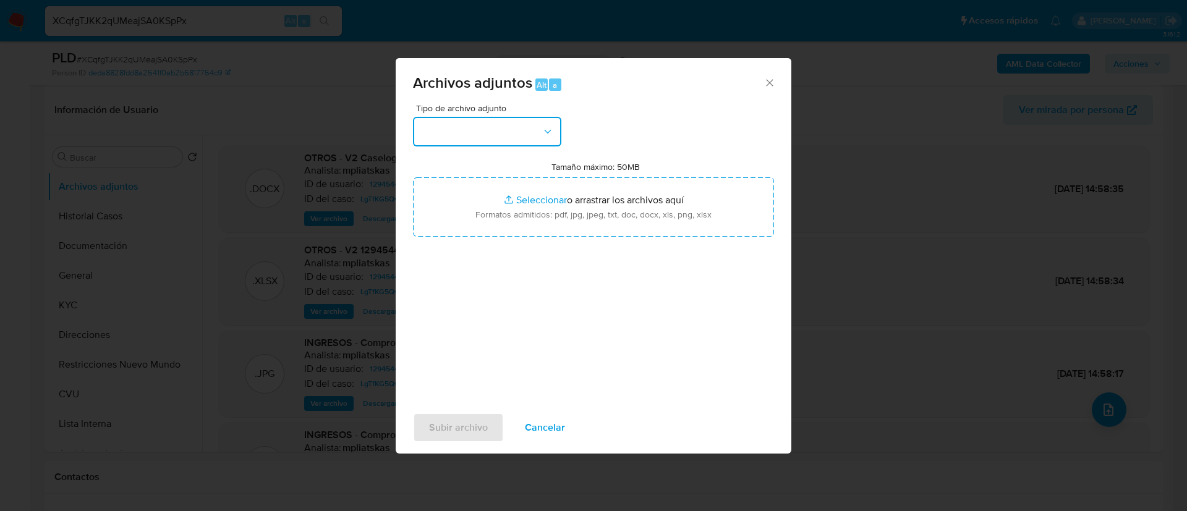
click at [483, 127] on button "button" at bounding box center [487, 132] width 148 height 30
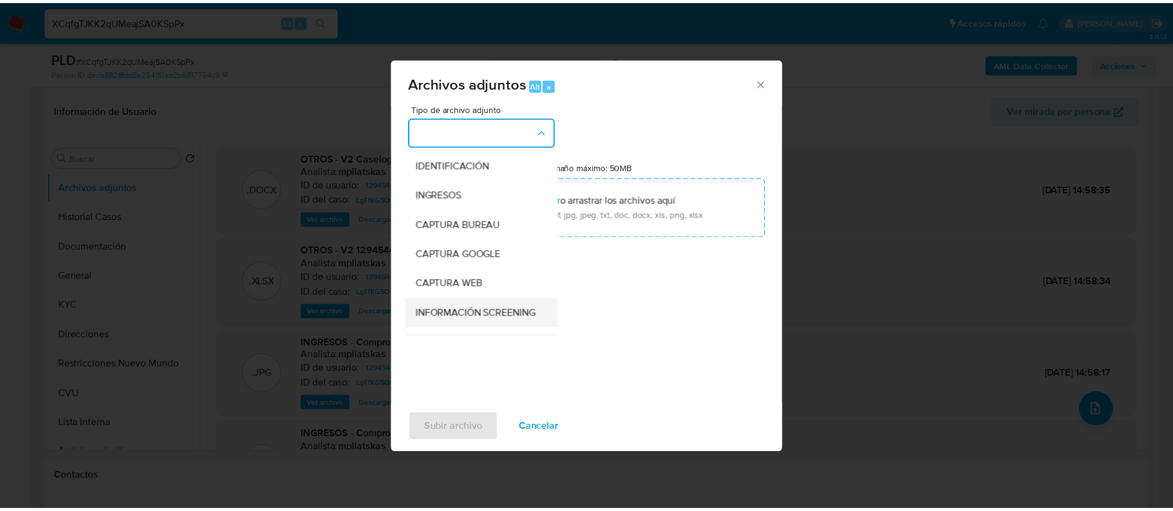
scroll to position [93, 0]
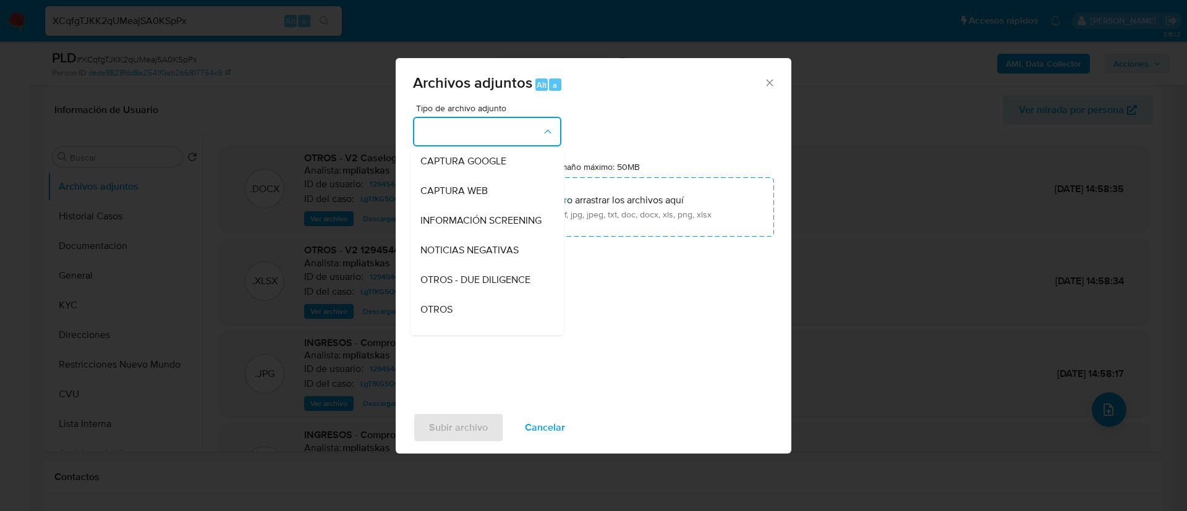
drag, startPoint x: 499, startPoint y: 316, endPoint x: 504, endPoint y: 248, distance: 68.1
click at [499, 316] on div "OTROS" at bounding box center [483, 310] width 126 height 30
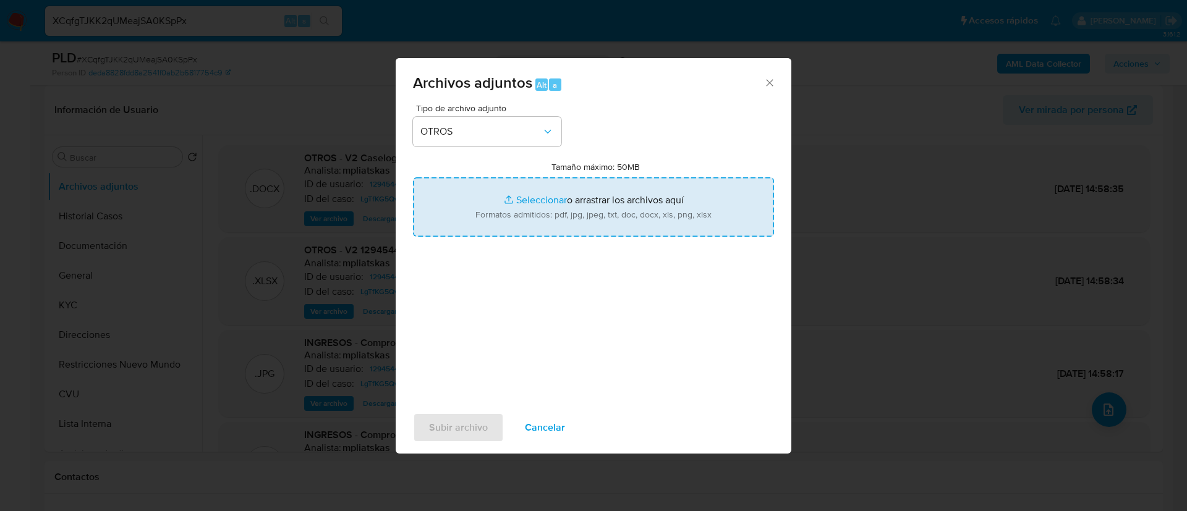
click at [522, 199] on input "Tamaño máximo: 50MB Seleccionar archivos" at bounding box center [593, 206] width 361 height 59
type input "C:\fakepath\129454437 Movimientos.xlsx"
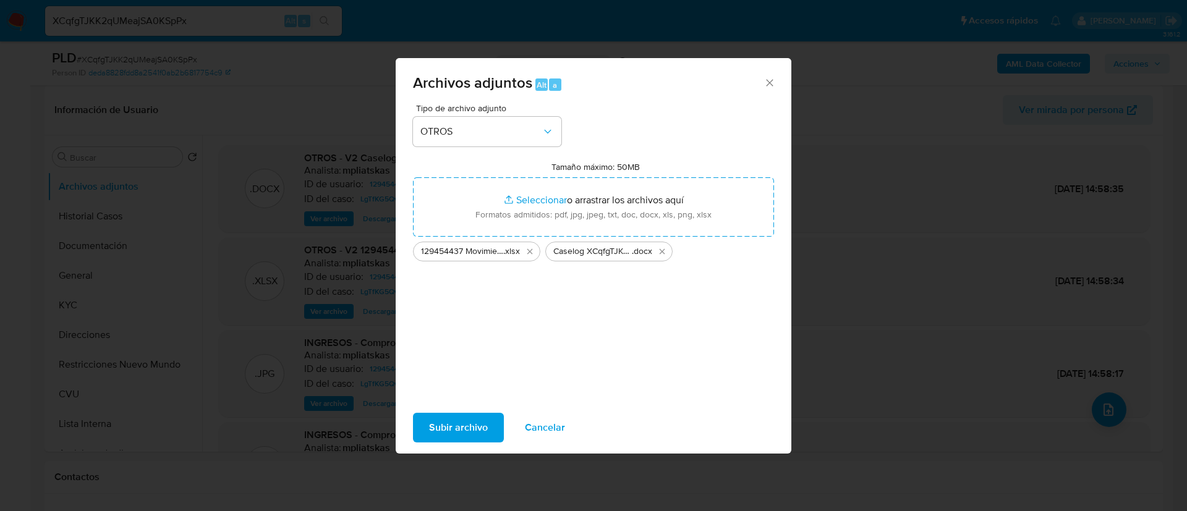
click at [436, 438] on span "Subir archivo" at bounding box center [458, 427] width 59 height 27
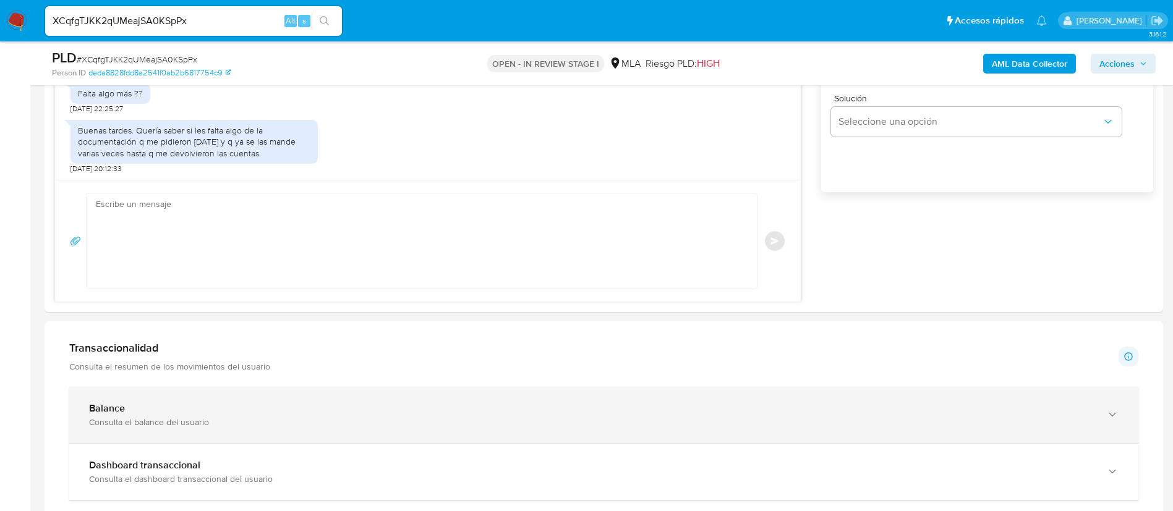
scroll to position [834, 0]
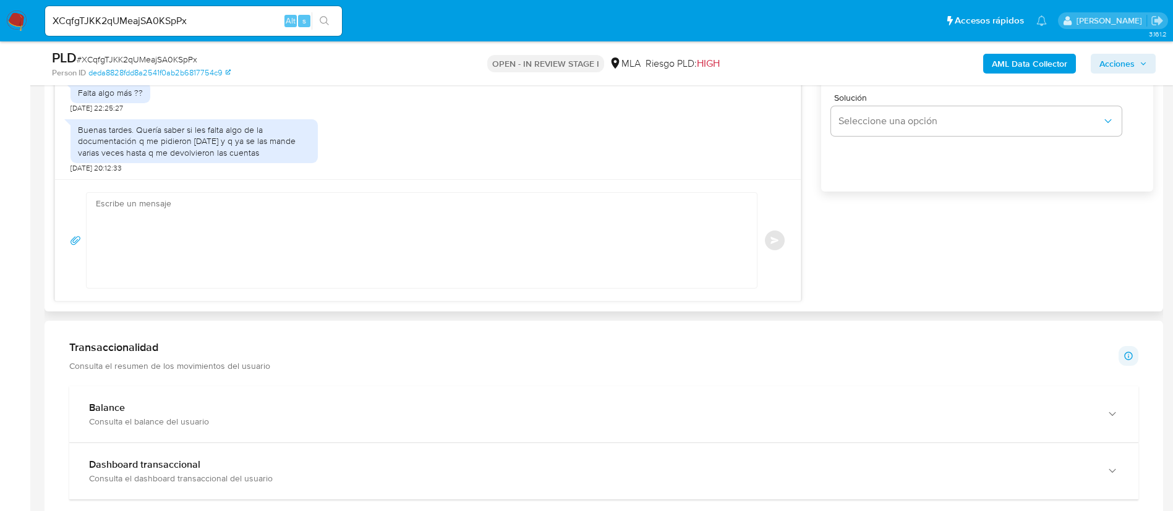
click at [448, 260] on textarea at bounding box center [418, 240] width 645 height 95
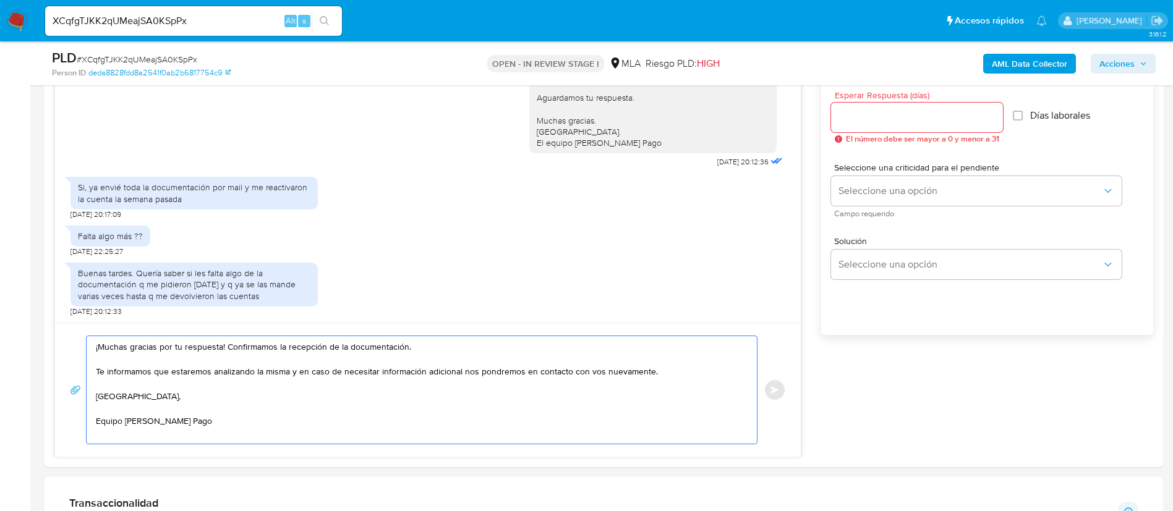
scroll to position [649, 0]
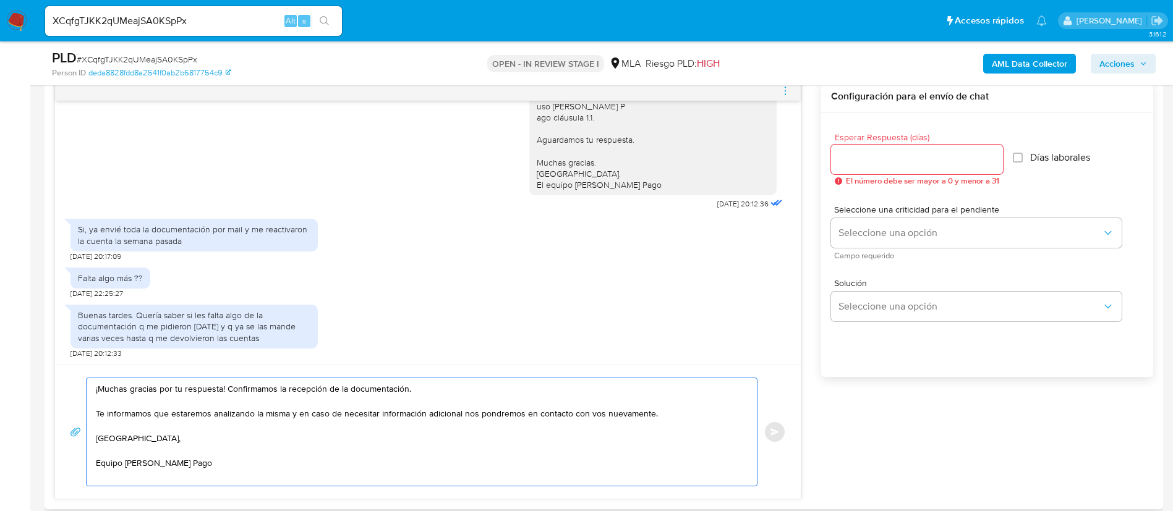
click at [226, 386] on textarea "¡Muchas gracias por tu respuesta! Confirmamos la recepción de la documentación.…" at bounding box center [418, 432] width 645 height 108
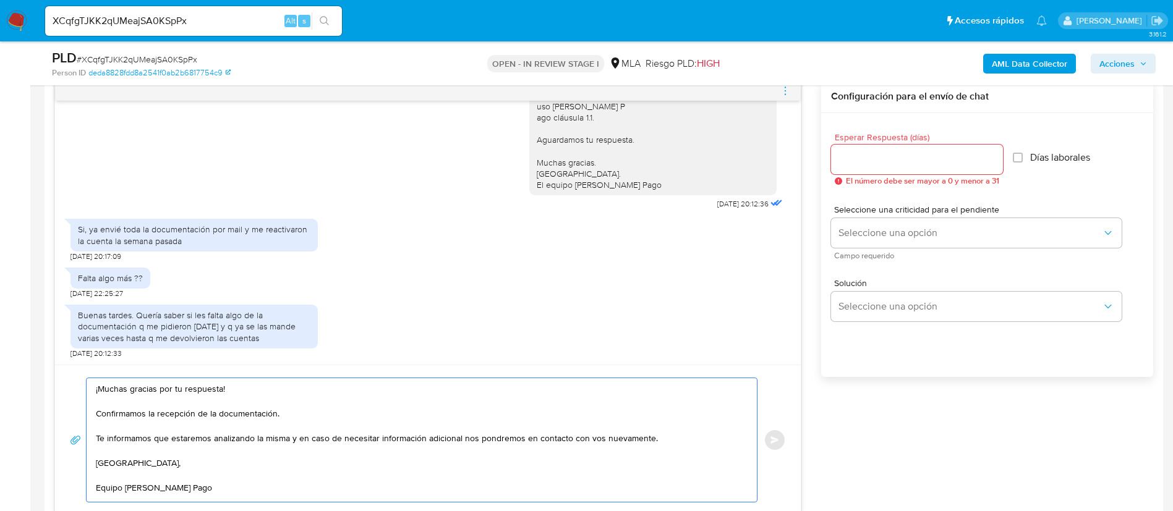
drag, startPoint x: 149, startPoint y: 413, endPoint x: 294, endPoint y: 415, distance: 145.3
click at [294, 415] on textarea "¡Muchas gracias por tu respuesta! Confirmamos la recepción de la documentación.…" at bounding box center [418, 440] width 645 height 124
drag, startPoint x: 292, startPoint y: 438, endPoint x: 437, endPoint y: 415, distance: 147.0
click at [437, 415] on textarea "¡Muchas gracias por tu respuesta! Confirmamos que hemos recibido la documentaci…" at bounding box center [418, 440] width 645 height 124
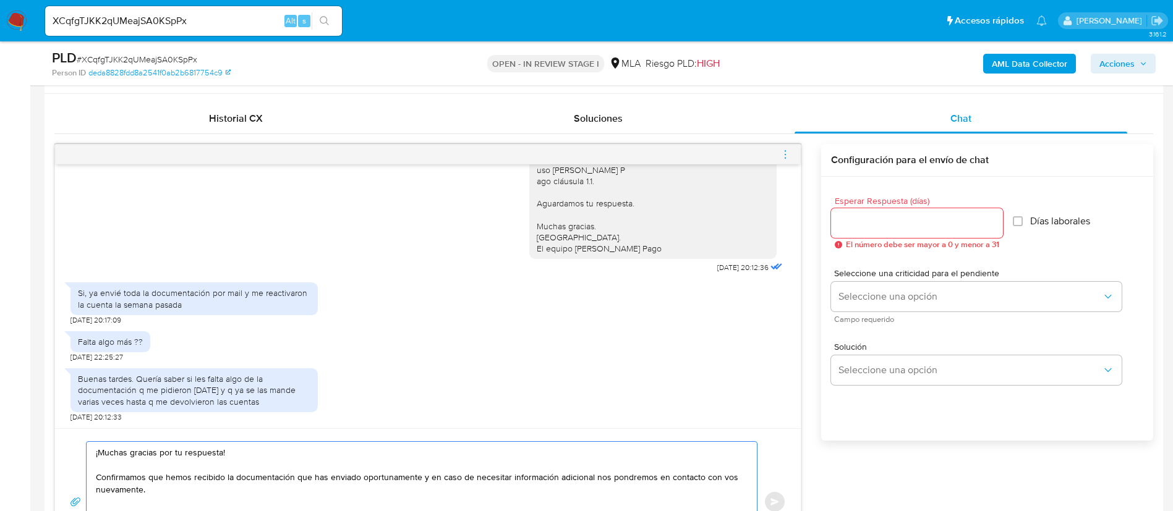
scroll to position [556, 0]
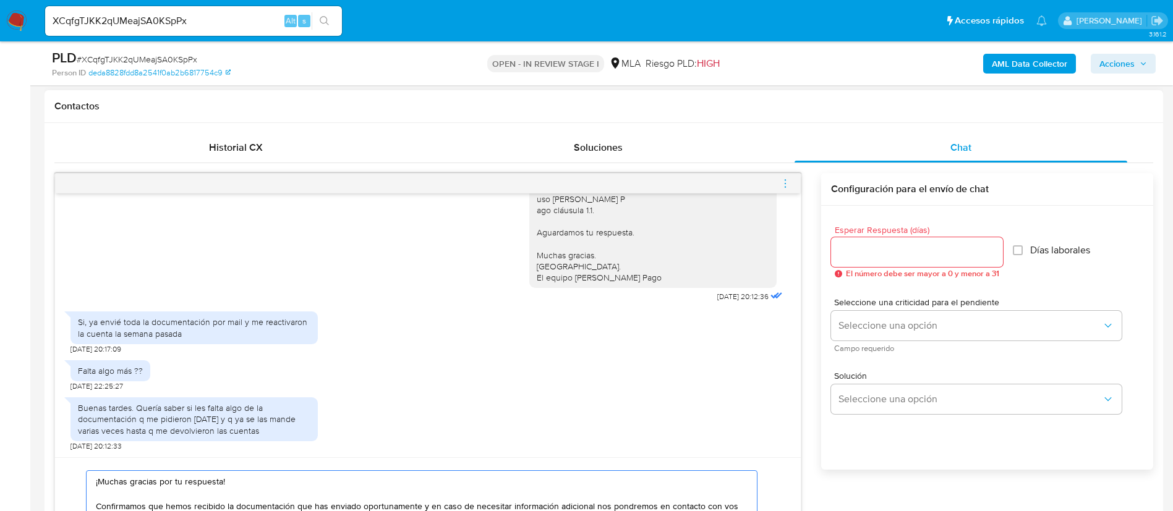
type textarea "¡Muchas gracias por tu respuesta! Confirmamos que hemos recibido la documentaci…"
click at [865, 263] on div at bounding box center [917, 252] width 172 height 30
click at [862, 254] on input "Esperar Respuesta (días)" at bounding box center [917, 252] width 172 height 16
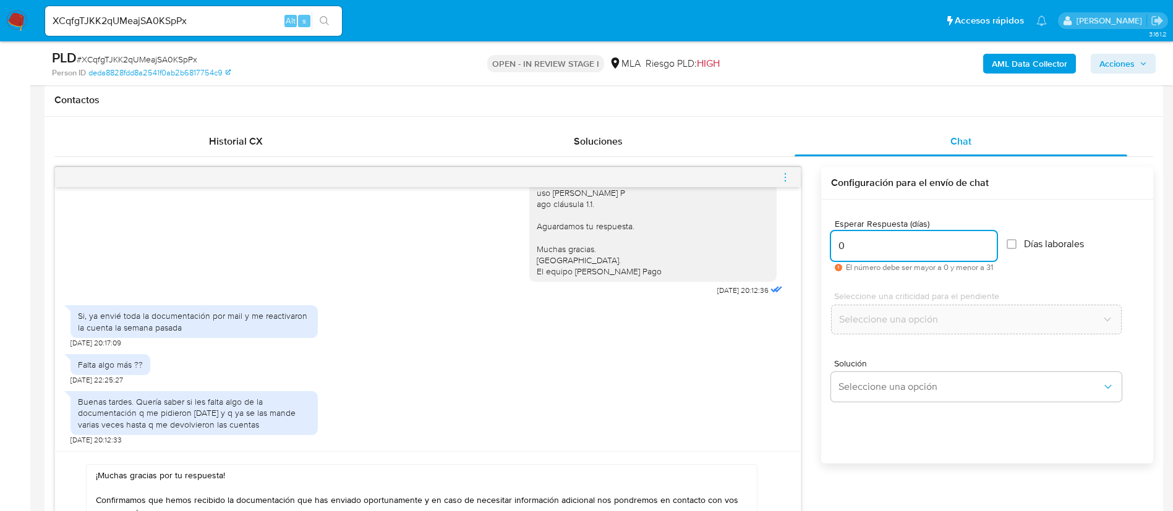
scroll to position [649, 0]
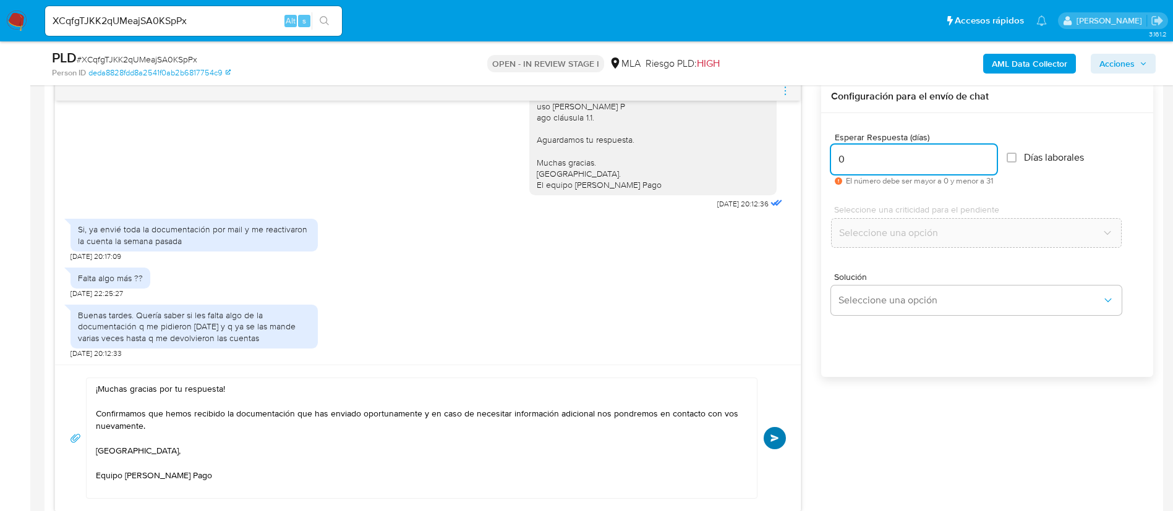
type input "0"
click at [778, 433] on button "Enviar" at bounding box center [774, 438] width 22 height 22
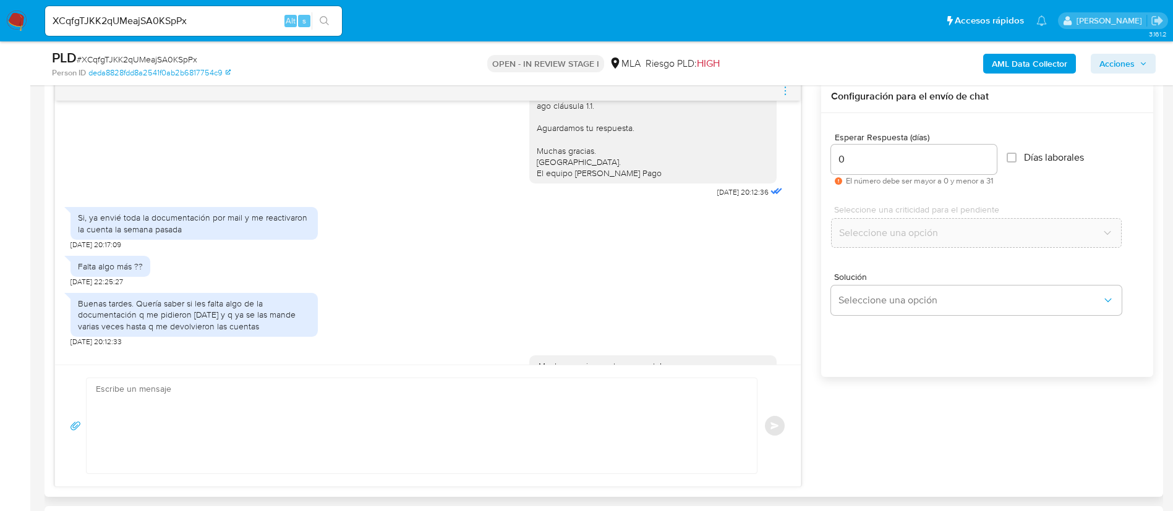
scroll to position [292, 0]
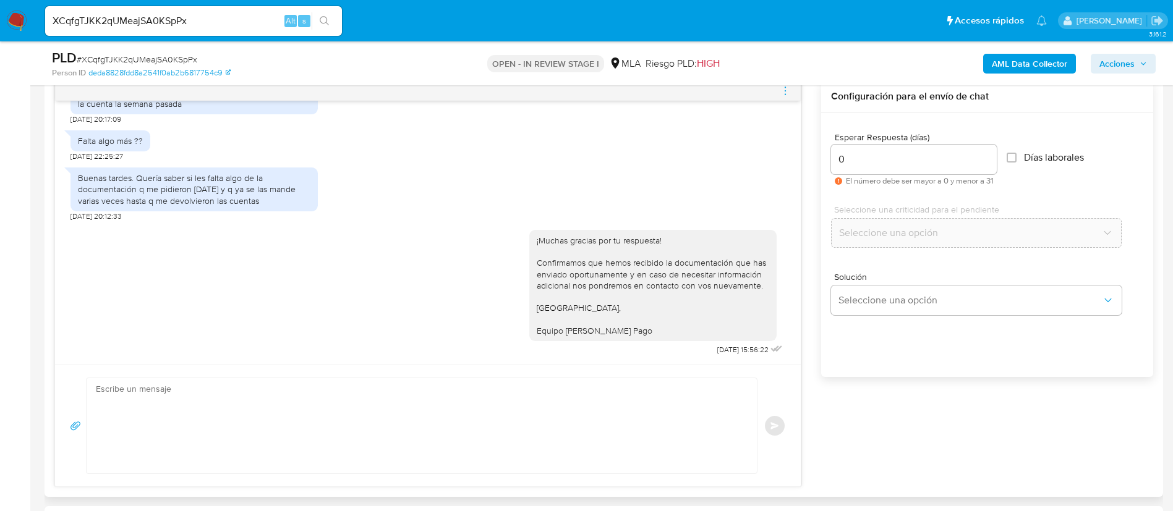
click at [785, 96] on icon "menu-action" at bounding box center [784, 90] width 11 height 11
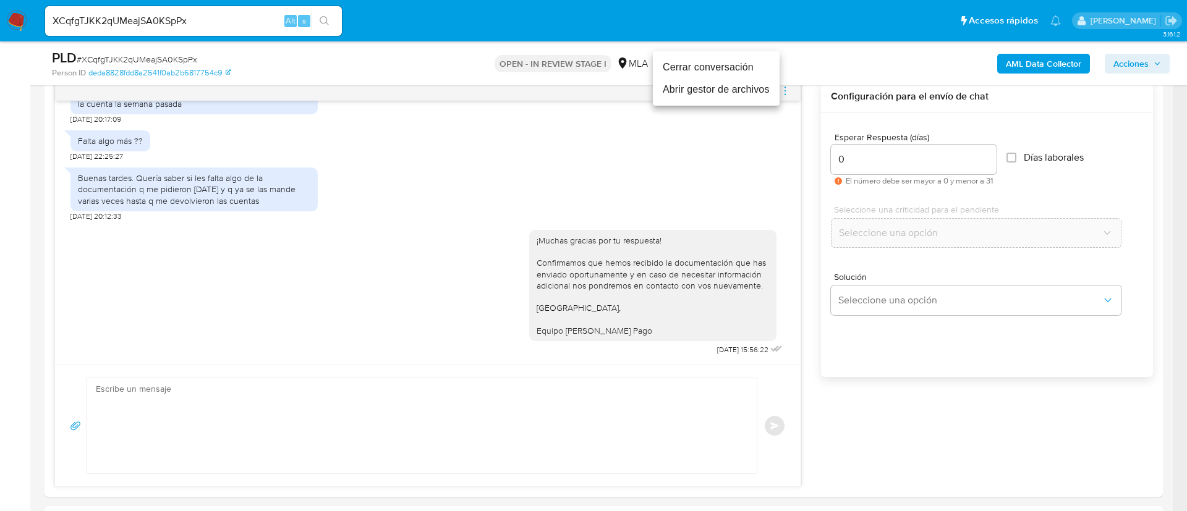
click at [732, 64] on li "Cerrar conversación" at bounding box center [716, 67] width 127 height 22
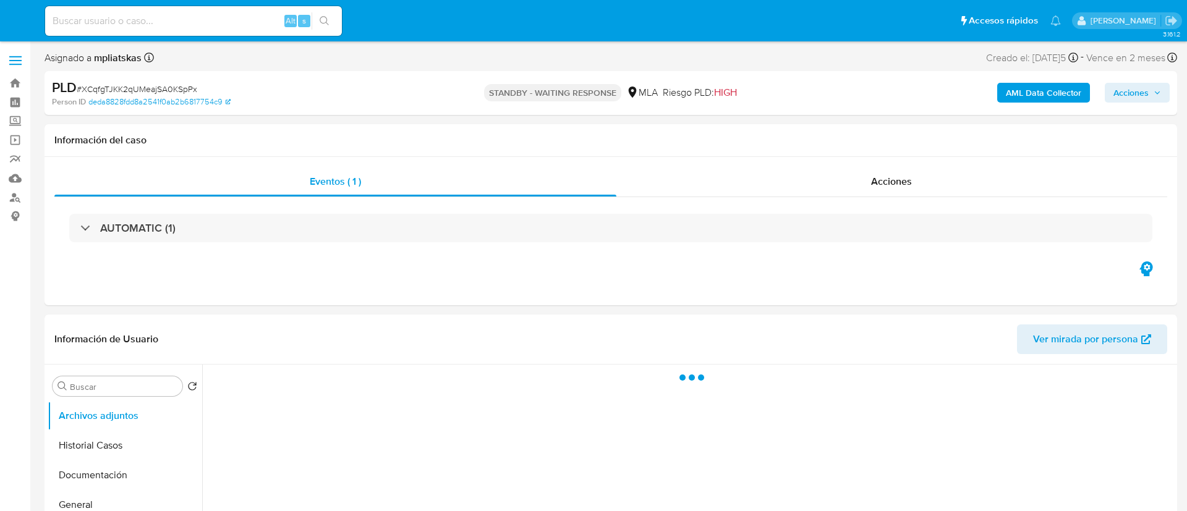
select select "10"
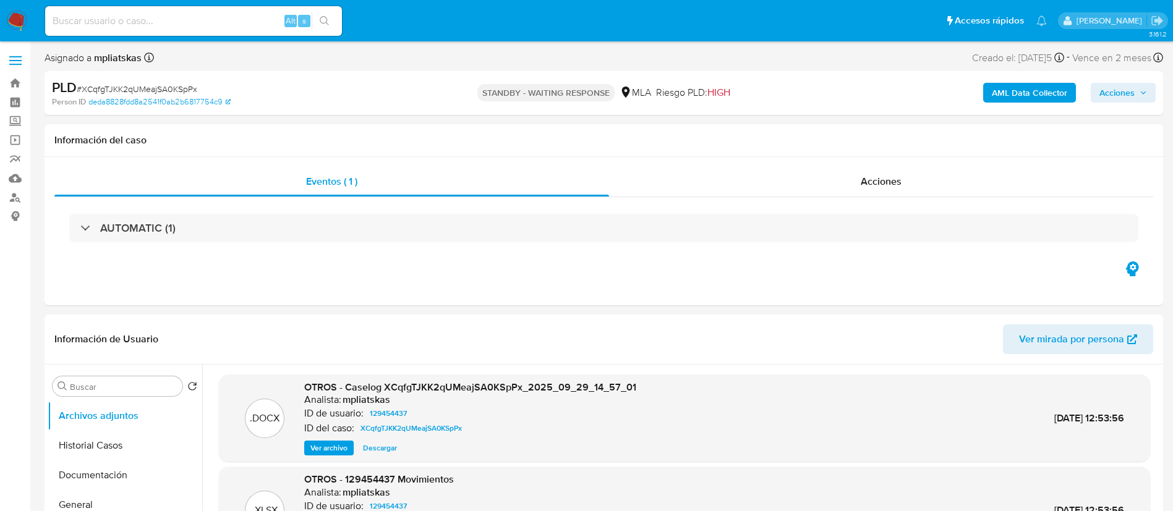
click at [265, 22] on input at bounding box center [193, 21] width 297 height 16
paste input "R4Cq5HtpXs9JueWMwkvVFJAp"
type input "R4Cq5HtpXs9JueWMwkvVFJAp"
click at [329, 15] on button "search-icon" at bounding box center [324, 20] width 25 height 17
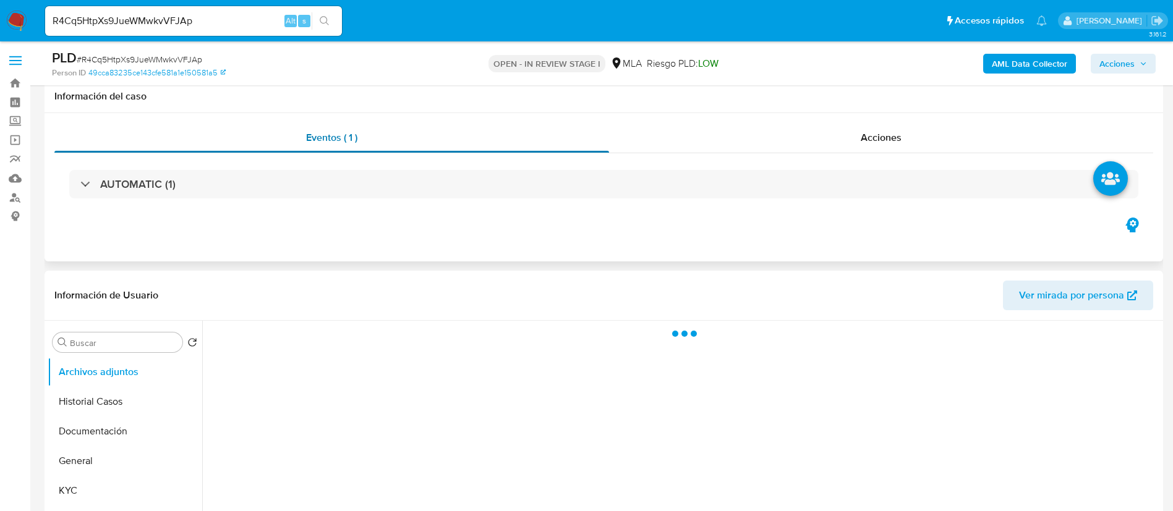
scroll to position [185, 0]
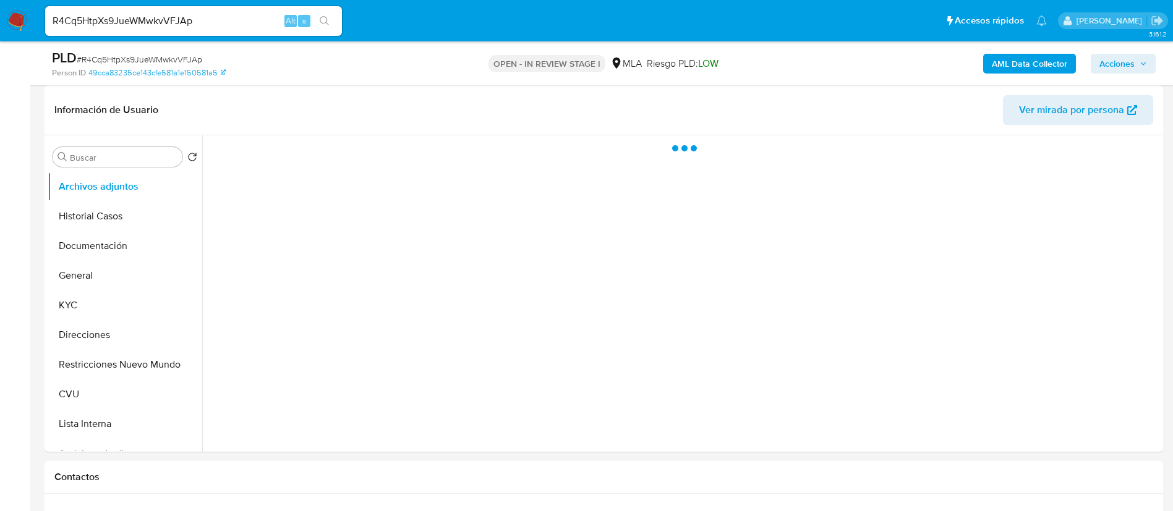
select select "10"
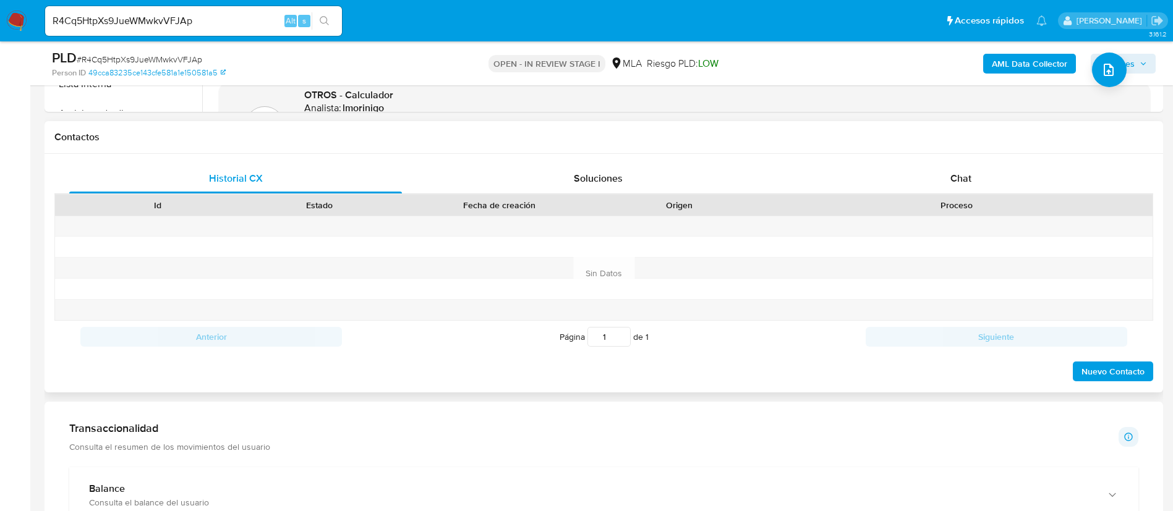
scroll to position [556, 0]
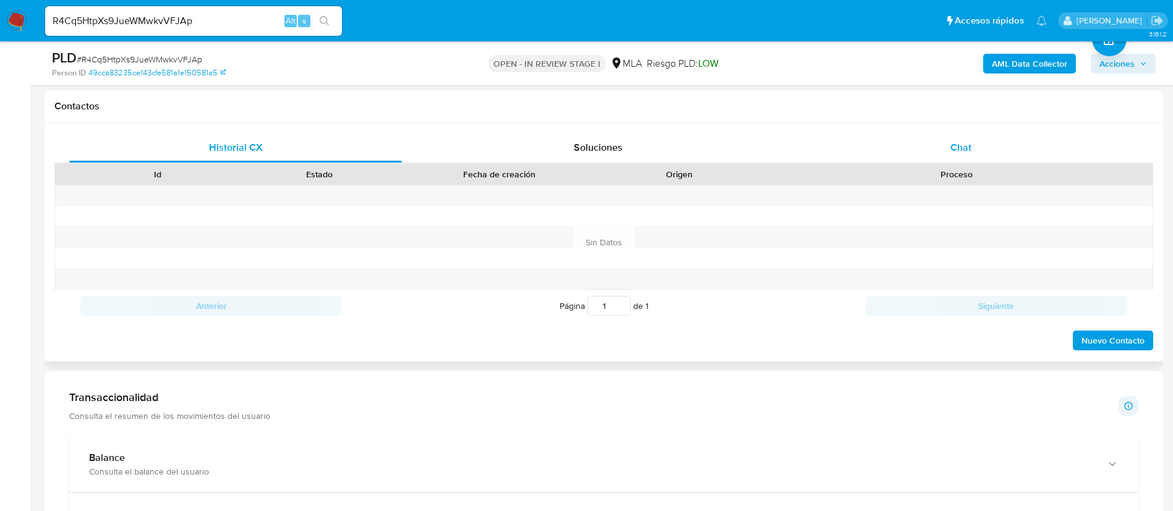
click at [1014, 152] on div "Chat" at bounding box center [960, 148] width 333 height 30
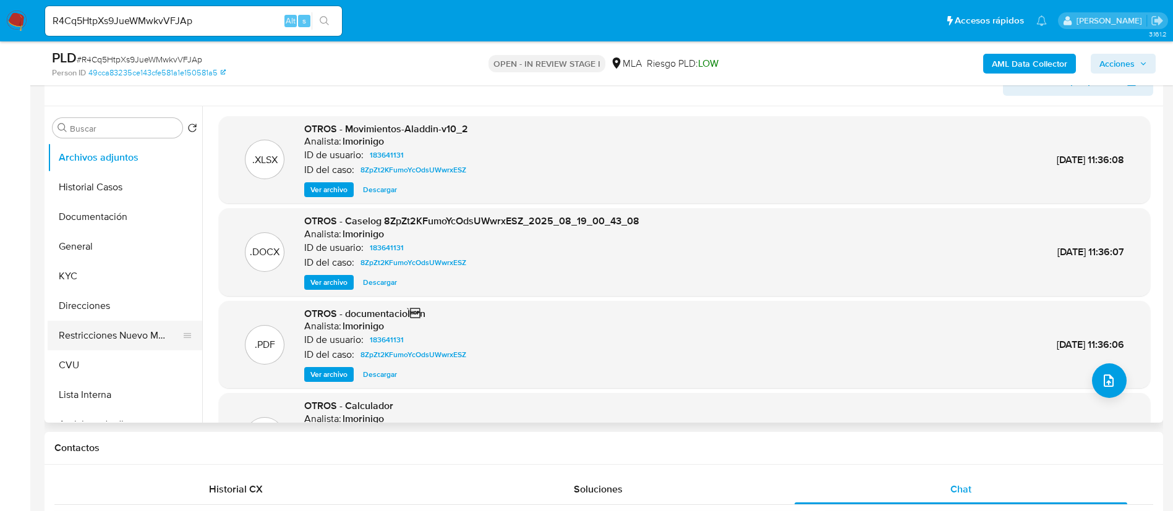
scroll to position [185, 0]
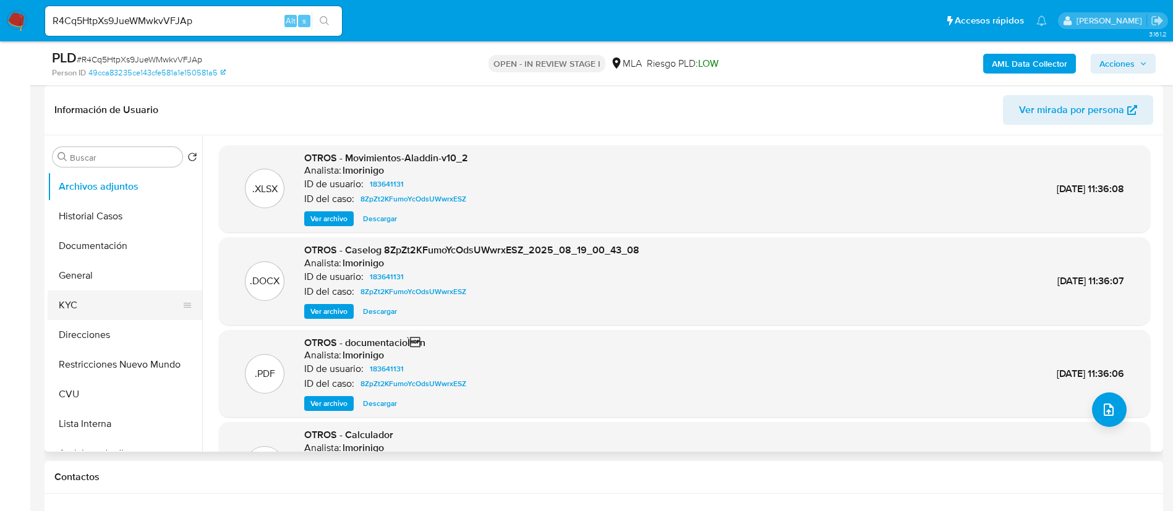
click at [116, 310] on button "KYC" at bounding box center [120, 306] width 145 height 30
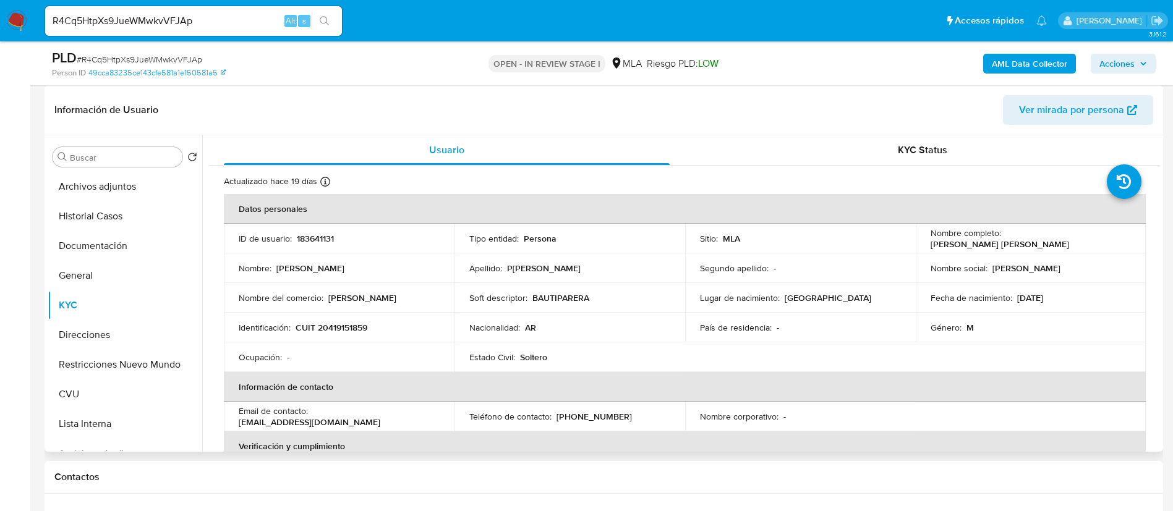
click at [316, 246] on td "ID de usuario : 183641131" at bounding box center [339, 239] width 231 height 30
click at [316, 247] on td "ID de usuario : 183641131" at bounding box center [339, 239] width 231 height 30
click at [310, 236] on p "183641131" at bounding box center [315, 238] width 37 height 11
copy p "183641131"
